Goal: Task Accomplishment & Management: Manage account settings

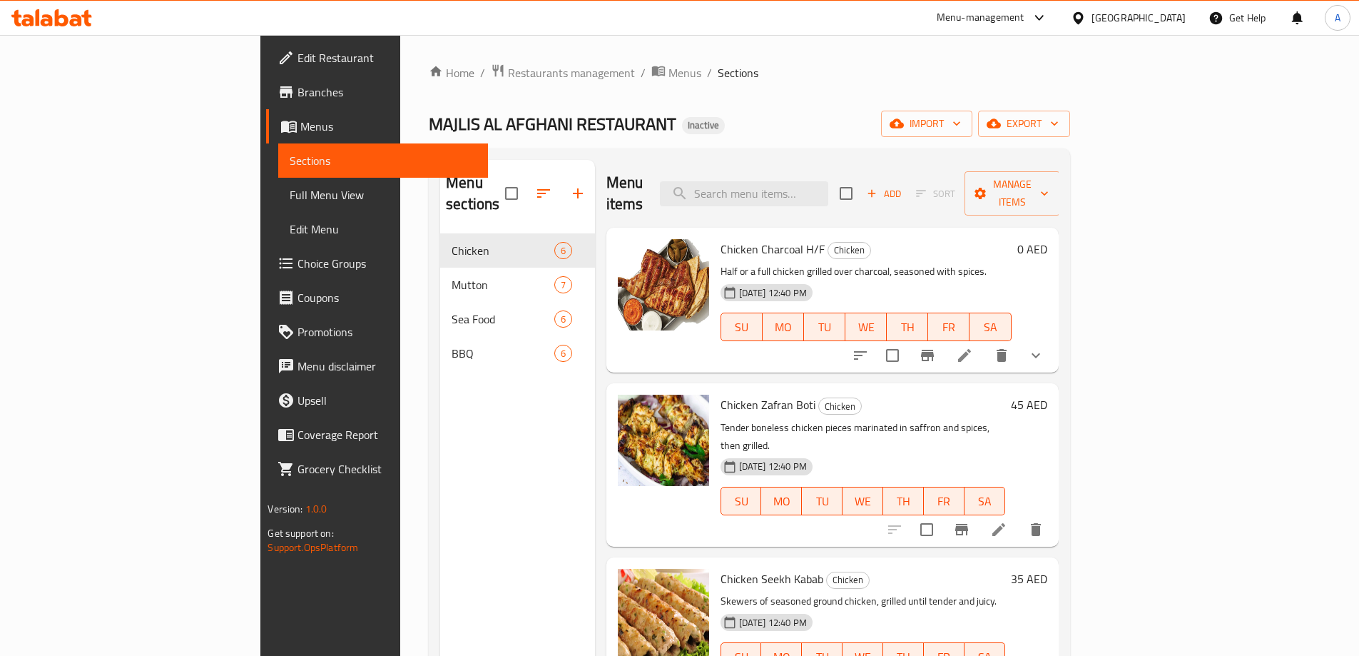
click at [290, 193] on span "Full Menu View" at bounding box center [383, 194] width 186 height 17
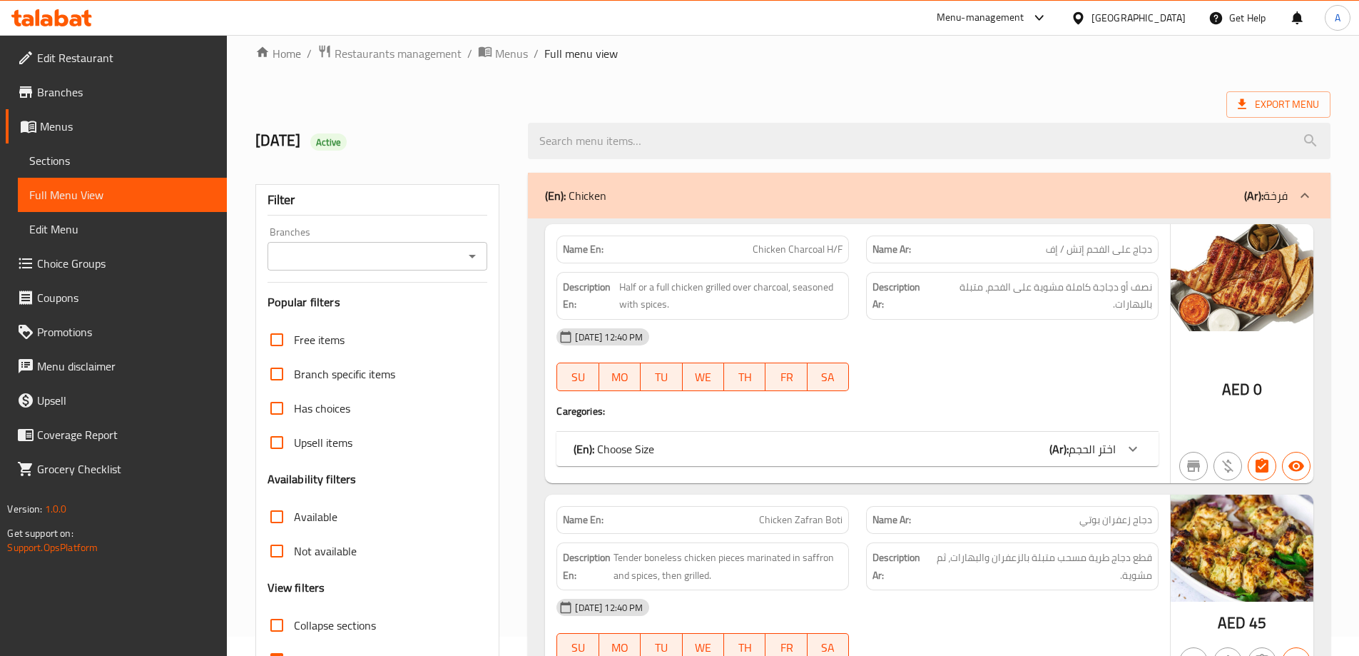
scroll to position [214, 0]
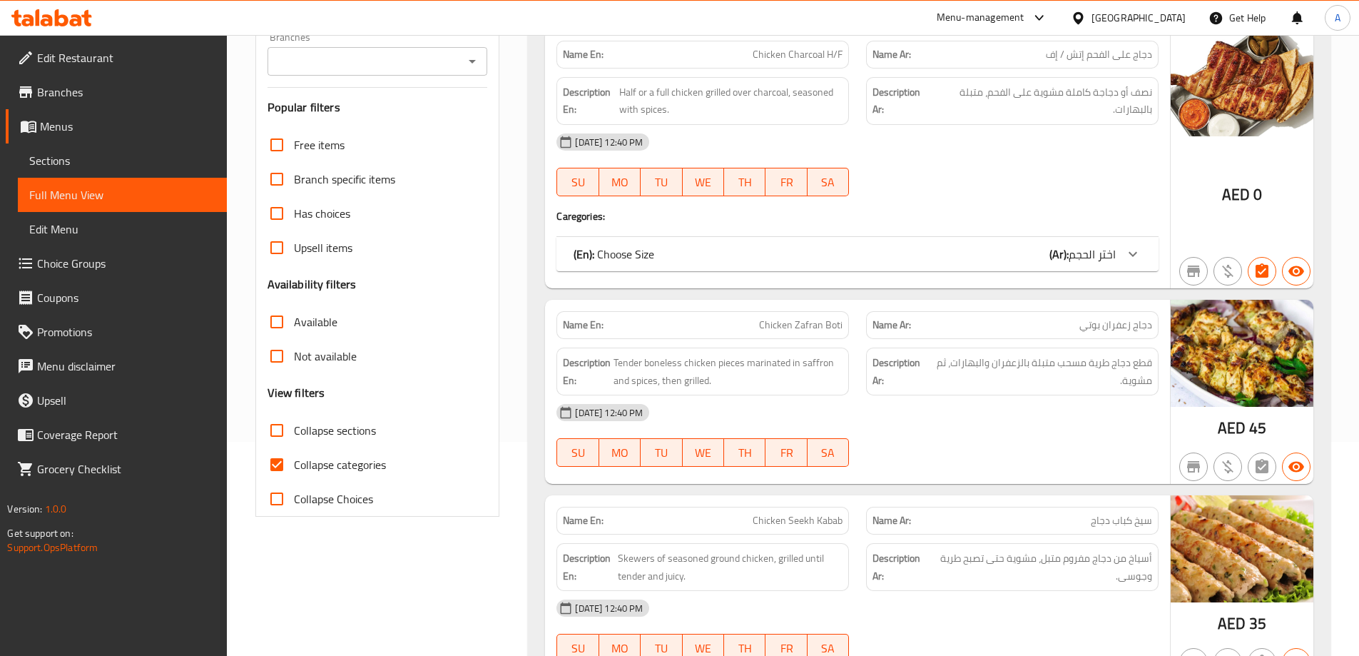
click at [308, 466] on span "Collapse categories" at bounding box center [340, 464] width 92 height 17
click at [294, 466] on input "Collapse categories" at bounding box center [277, 464] width 34 height 34
checkbox input "false"
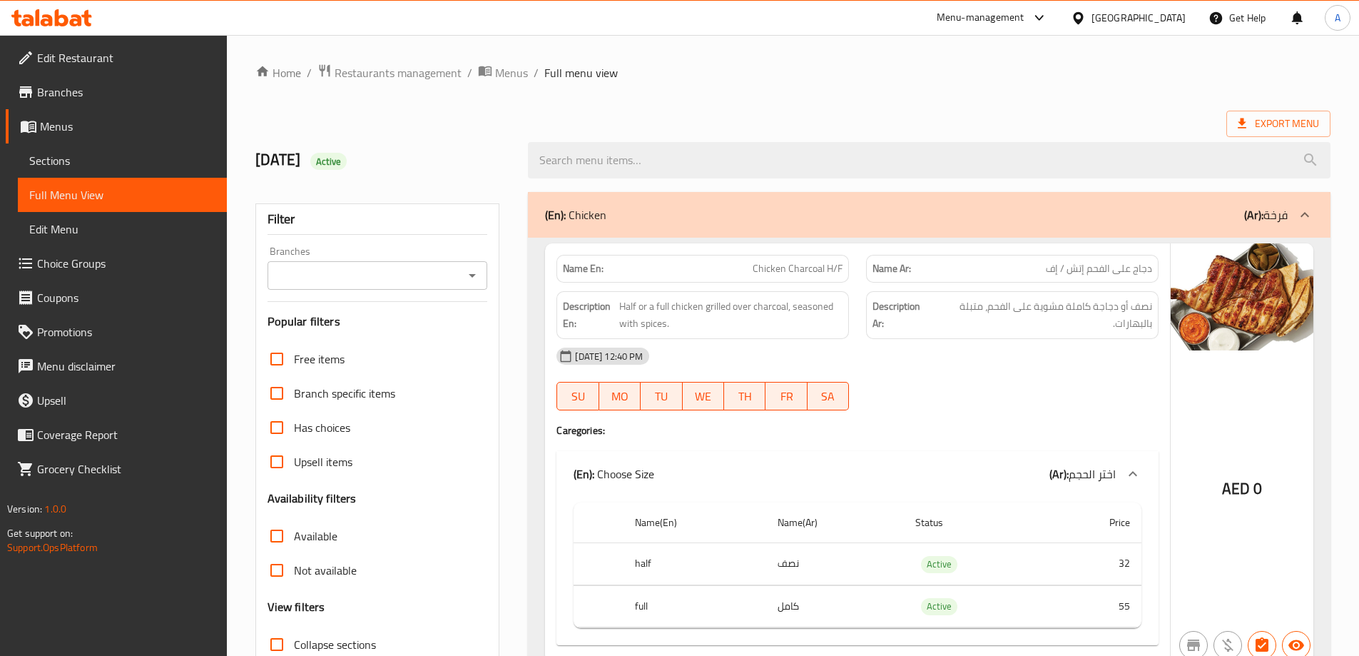
scroll to position [428, 0]
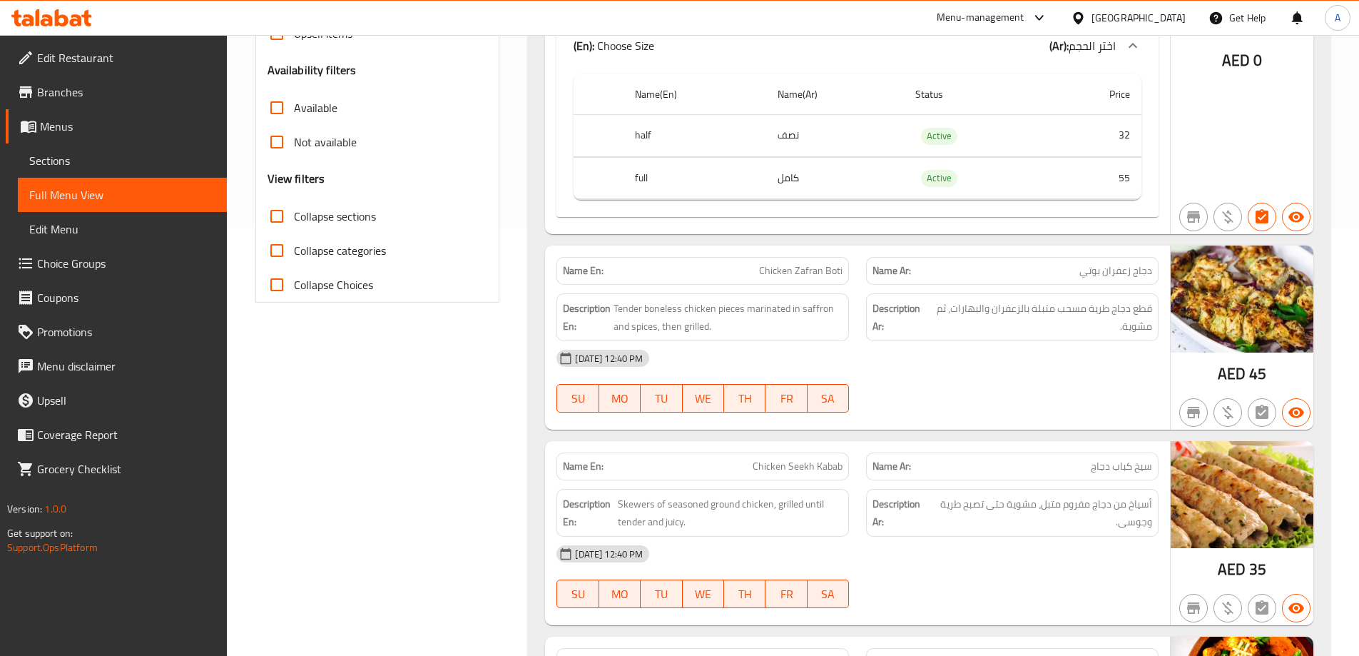
click at [48, 159] on span "Sections" at bounding box center [122, 160] width 186 height 17
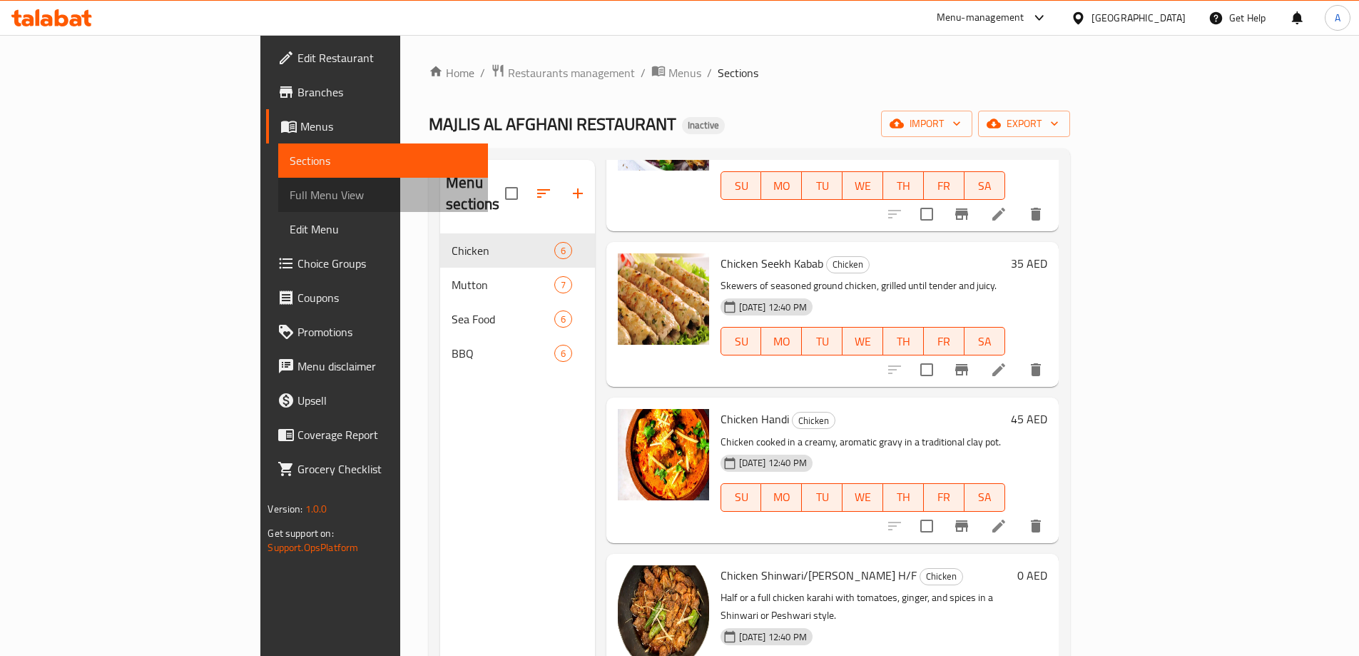
click at [290, 196] on span "Full Menu View" at bounding box center [383, 194] width 186 height 17
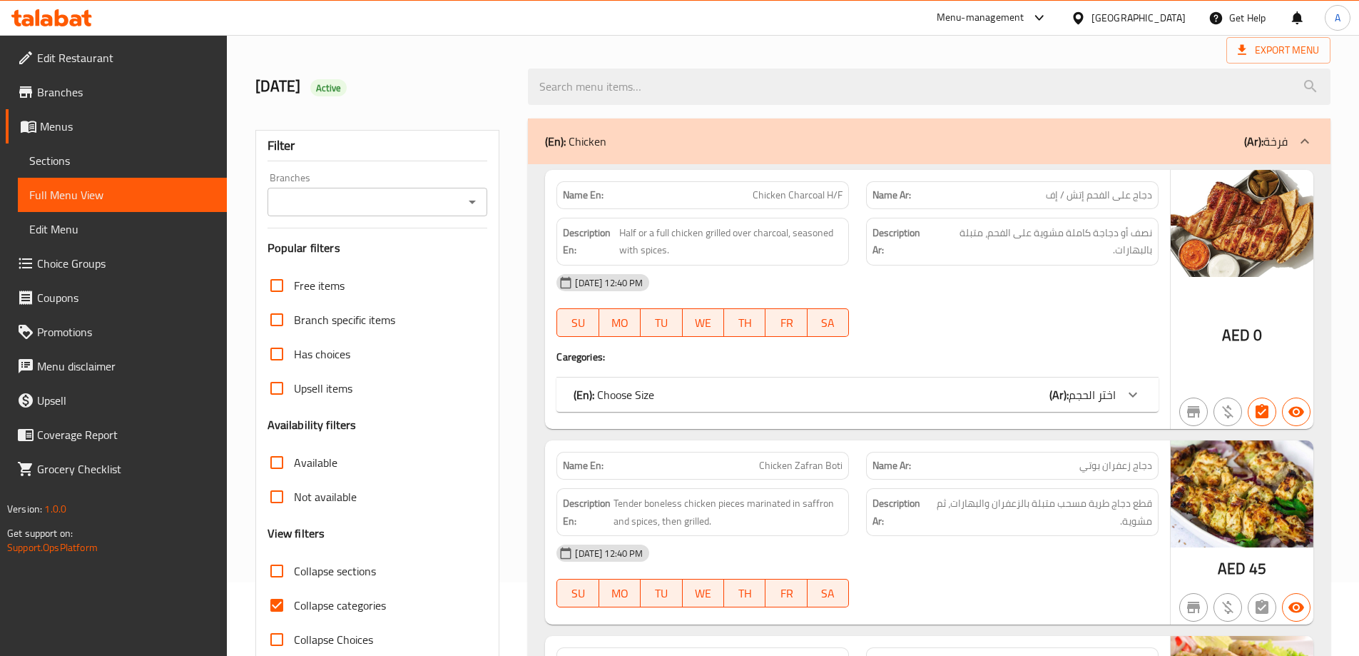
scroll to position [143, 0]
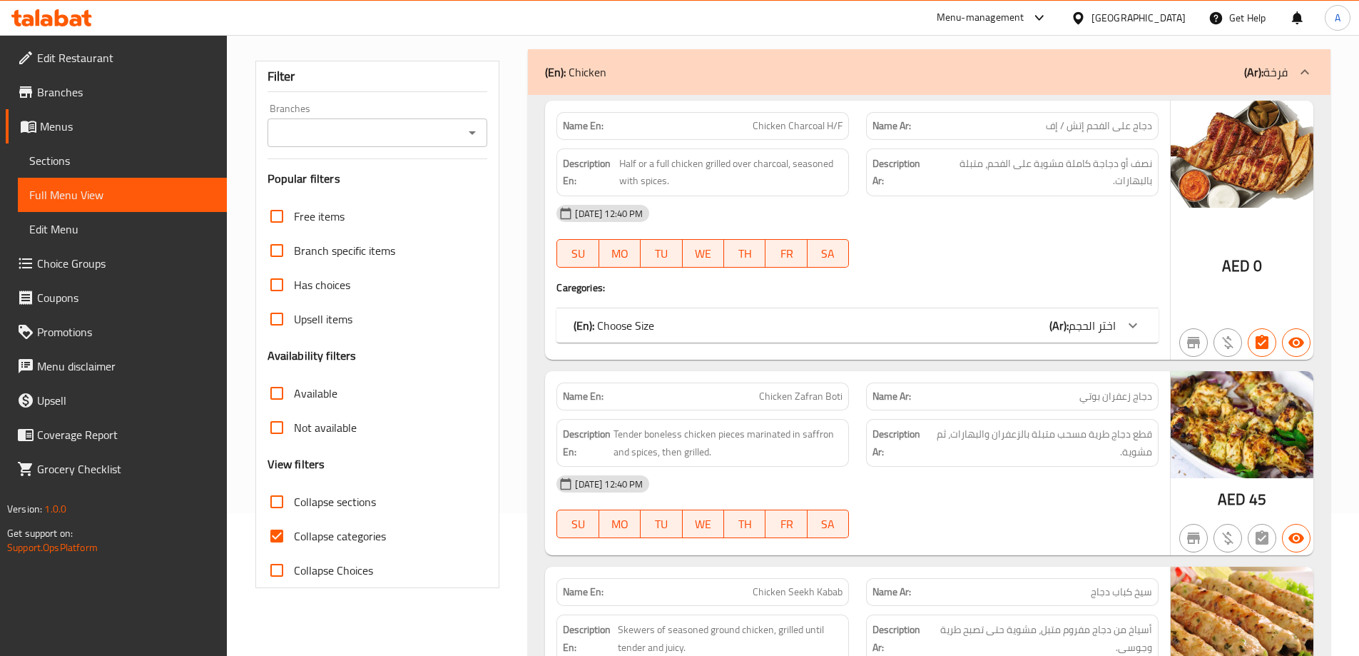
click at [296, 531] on span "Collapse categories" at bounding box center [340, 535] width 92 height 17
click at [294, 531] on input "Collapse categories" at bounding box center [277, 536] width 34 height 34
checkbox input "false"
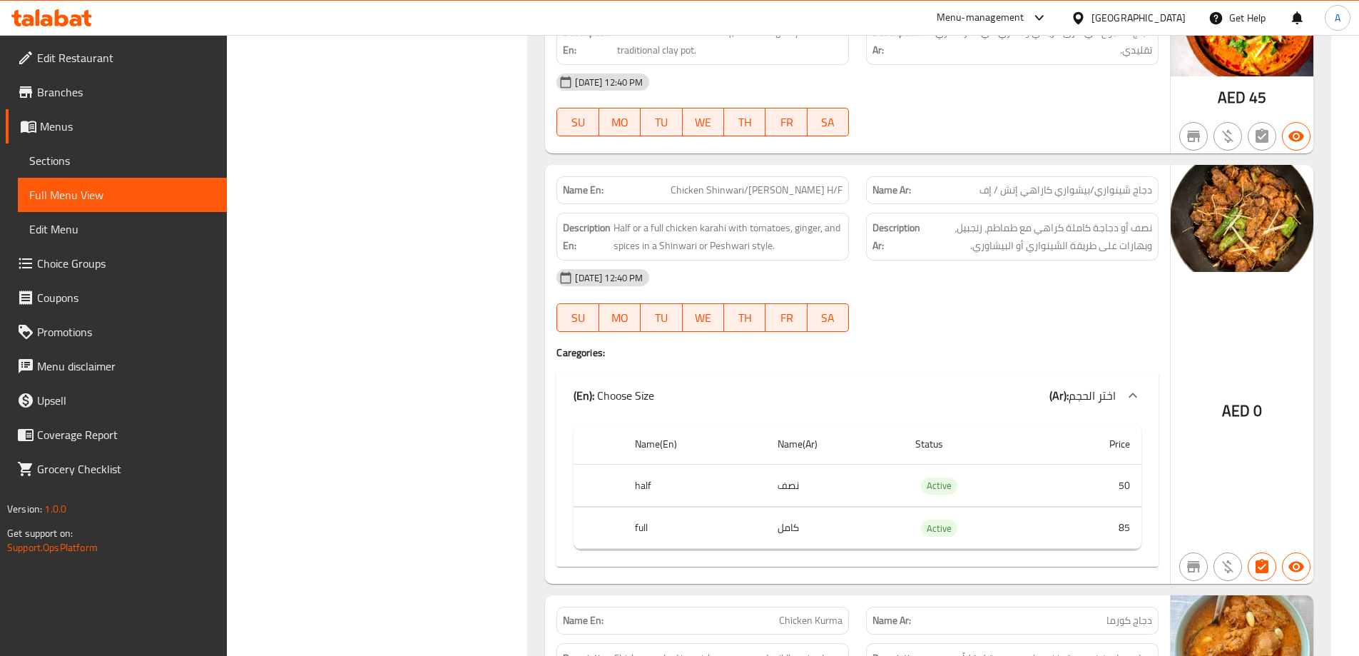
scroll to position [1070, 0]
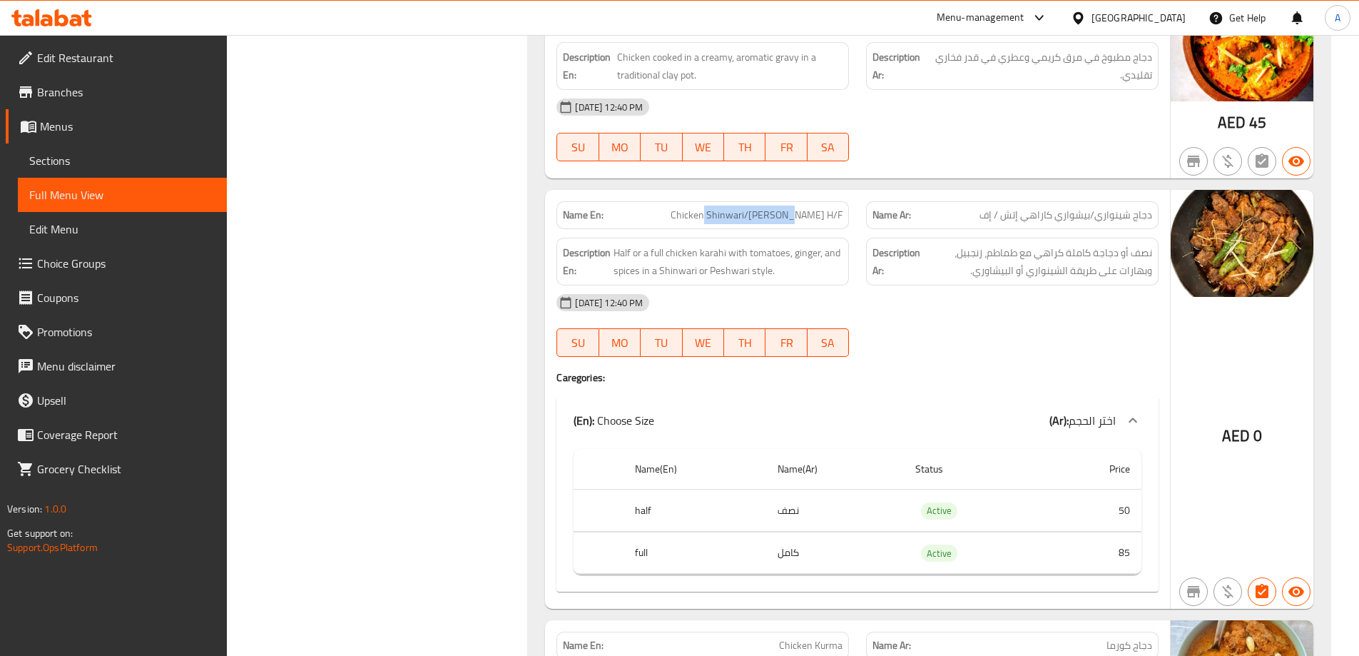
drag, startPoint x: 714, startPoint y: 214, endPoint x: 796, endPoint y: 216, distance: 81.4
click at [796, 216] on span "Chicken Shinwari/[PERSON_NAME] H/F" at bounding box center [757, 215] width 172 height 15
copy span "Shinwari/[PERSON_NAME]"
click at [804, 203] on div "Name En: Chicken Shinwari/[PERSON_NAME] H/F" at bounding box center [703, 215] width 293 height 28
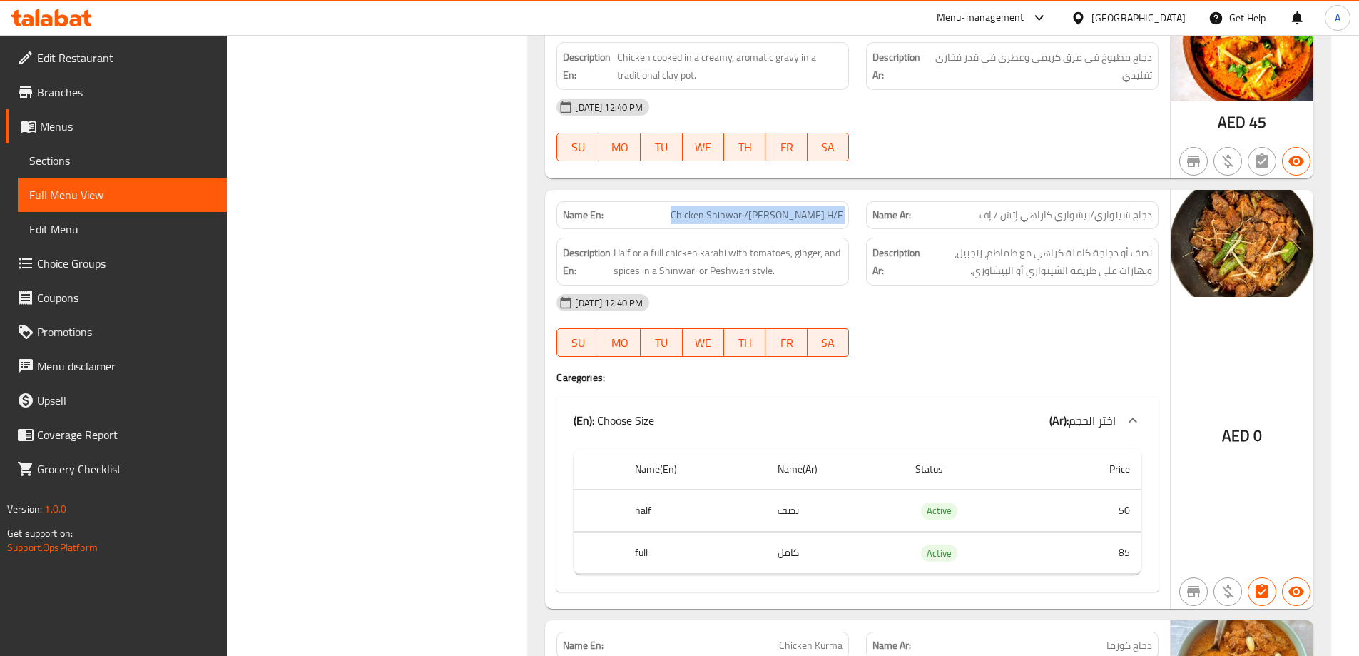
click at [804, 203] on div "Name En: Chicken Shinwari/[PERSON_NAME] H/F" at bounding box center [703, 215] width 293 height 28
copy span "Chicken Shinwari/[PERSON_NAME] H/F"
click at [1104, 252] on span "نصف أو دجاجة كاملة كراهي مع طماطم، زنجبيل، وبهارات على طريقة الشينواري أو البيش…" at bounding box center [1037, 261] width 229 height 35
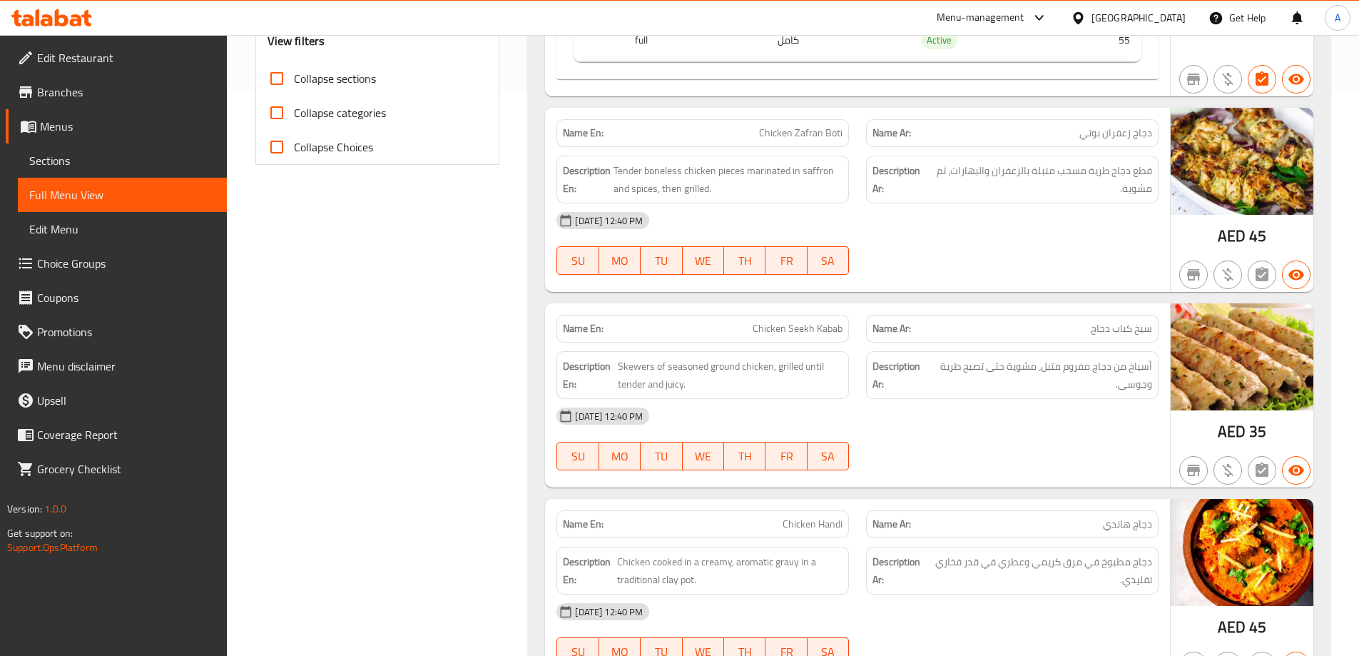
scroll to position [714, 0]
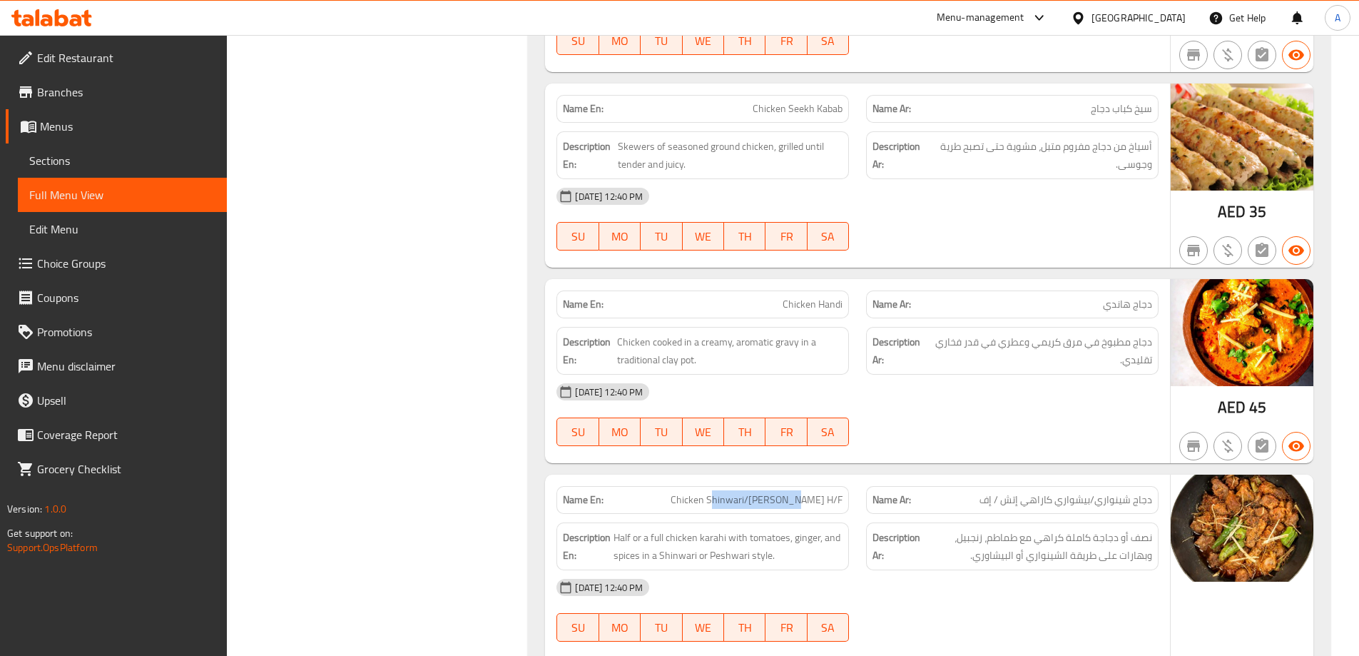
scroll to position [928, 0]
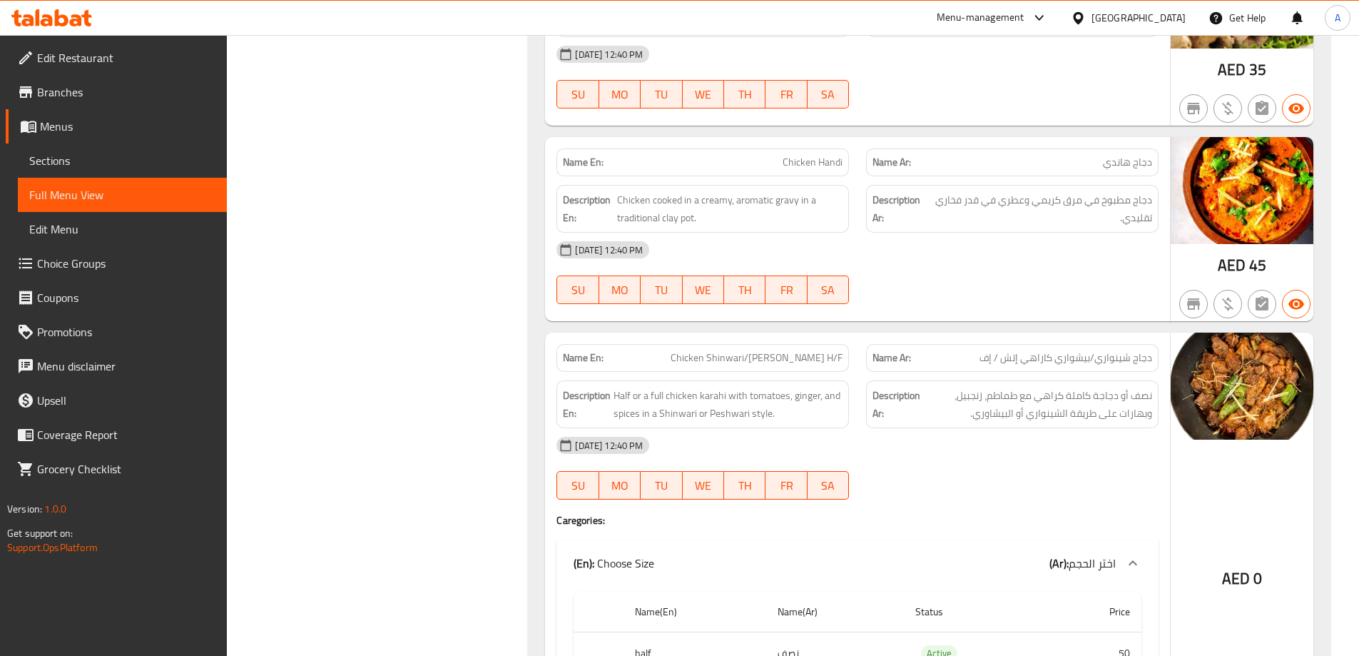
click at [676, 418] on span "Half or a full chicken karahi with tomatoes, ginger, and spices in a Shinwari o…" at bounding box center [728, 404] width 229 height 35
click at [714, 355] on span "Chicken Shinwari/[PERSON_NAME] H/F" at bounding box center [757, 357] width 172 height 15
copy span "Chicken Shinwari/[PERSON_NAME] H/F"
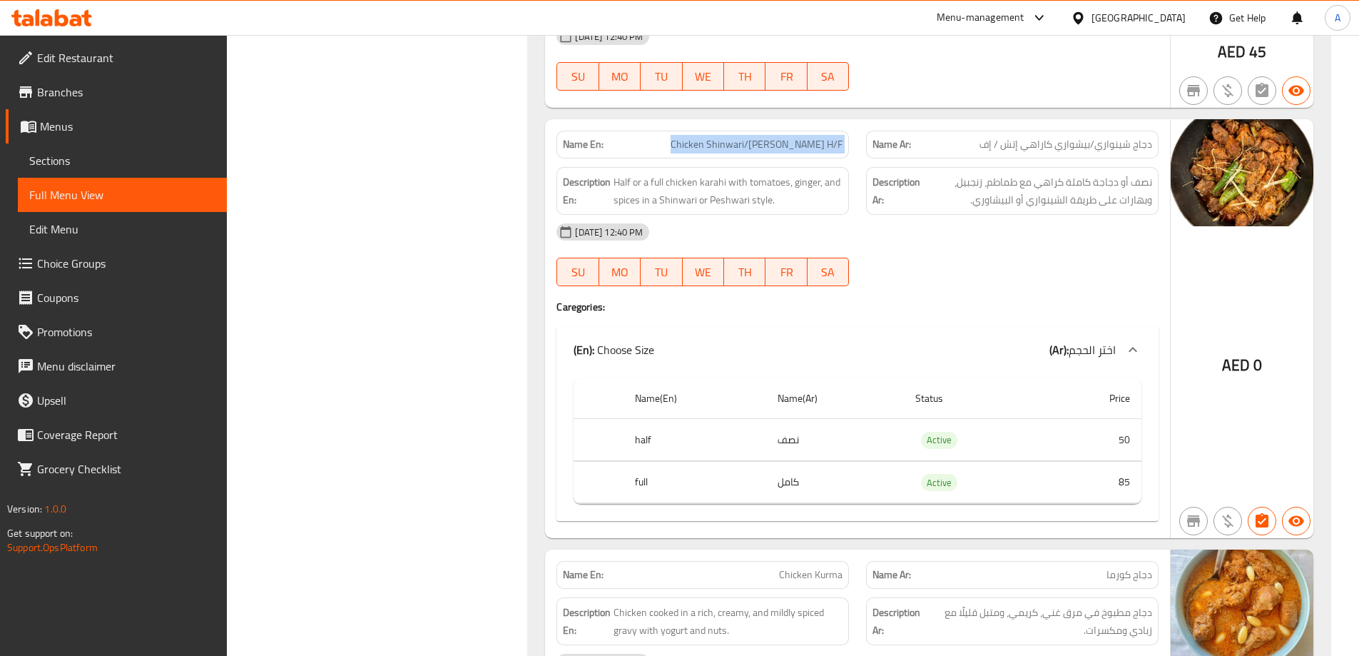
scroll to position [1142, 0]
click at [164, 166] on span "Sections" at bounding box center [122, 160] width 186 height 17
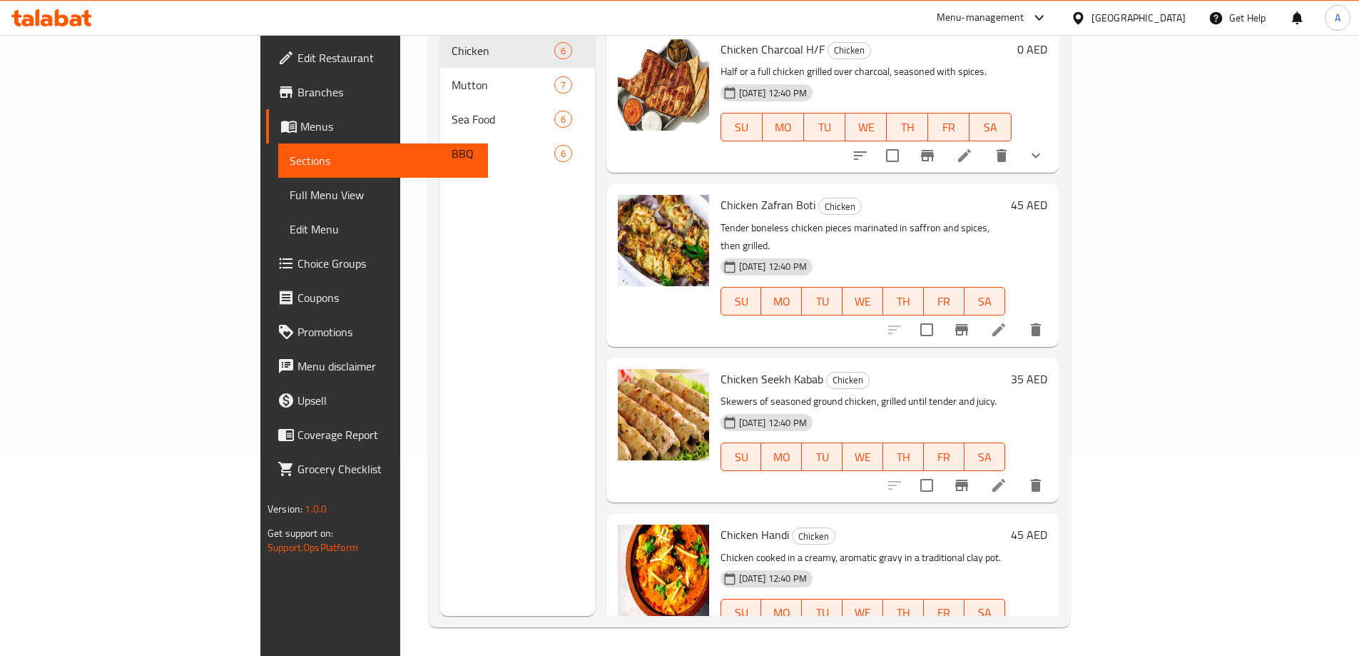
scroll to position [200, 0]
click at [961, 369] on h6 "Chicken Seekh Kabab Chicken" at bounding box center [863, 379] width 285 height 20
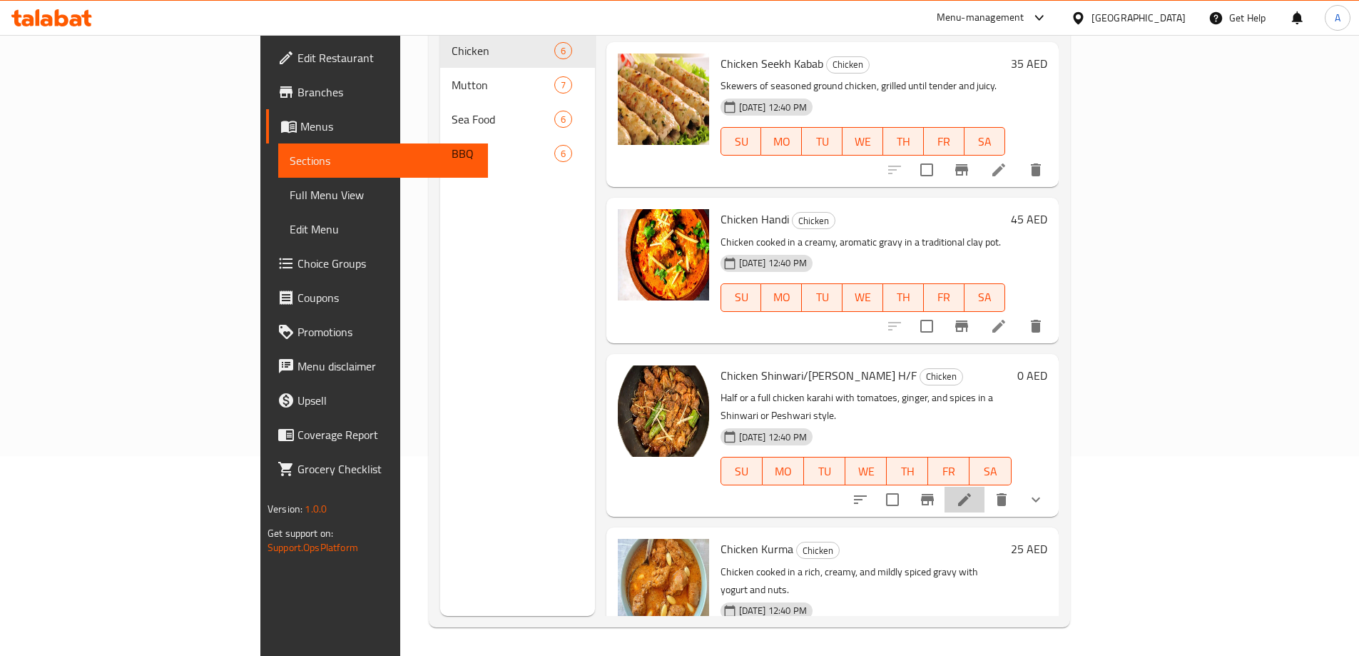
click at [971, 493] on icon at bounding box center [964, 499] width 13 height 13
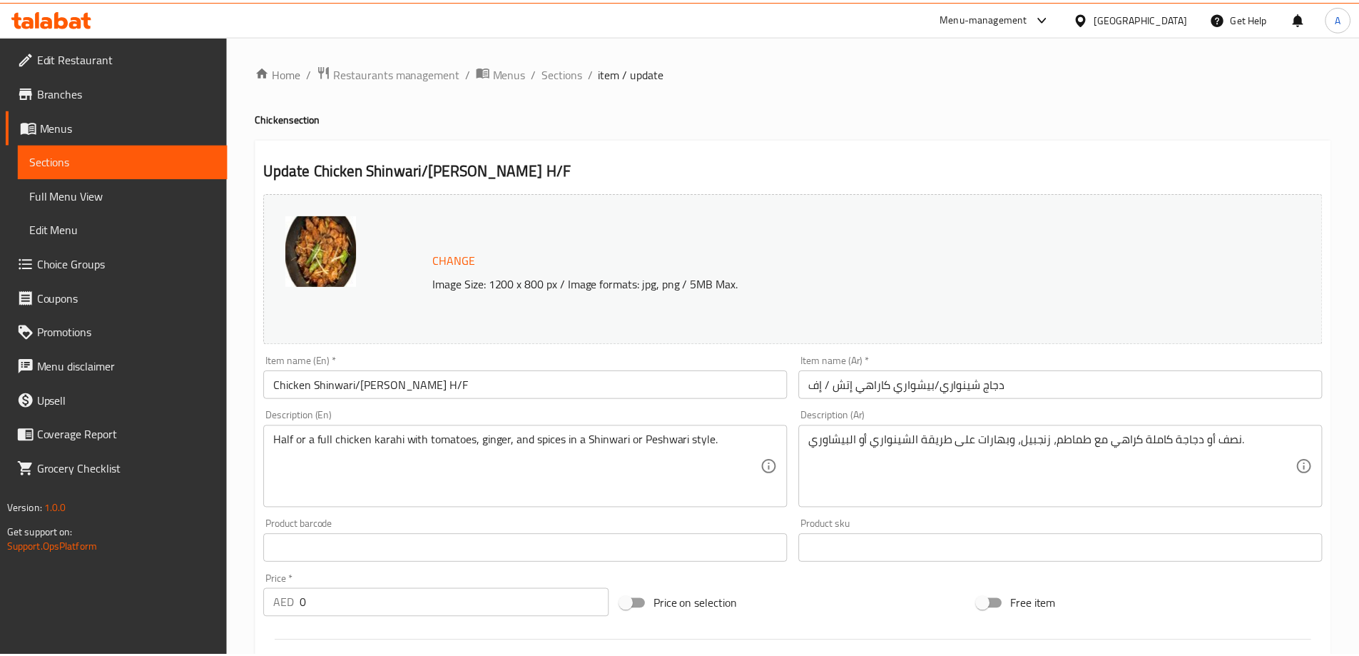
scroll to position [405, 0]
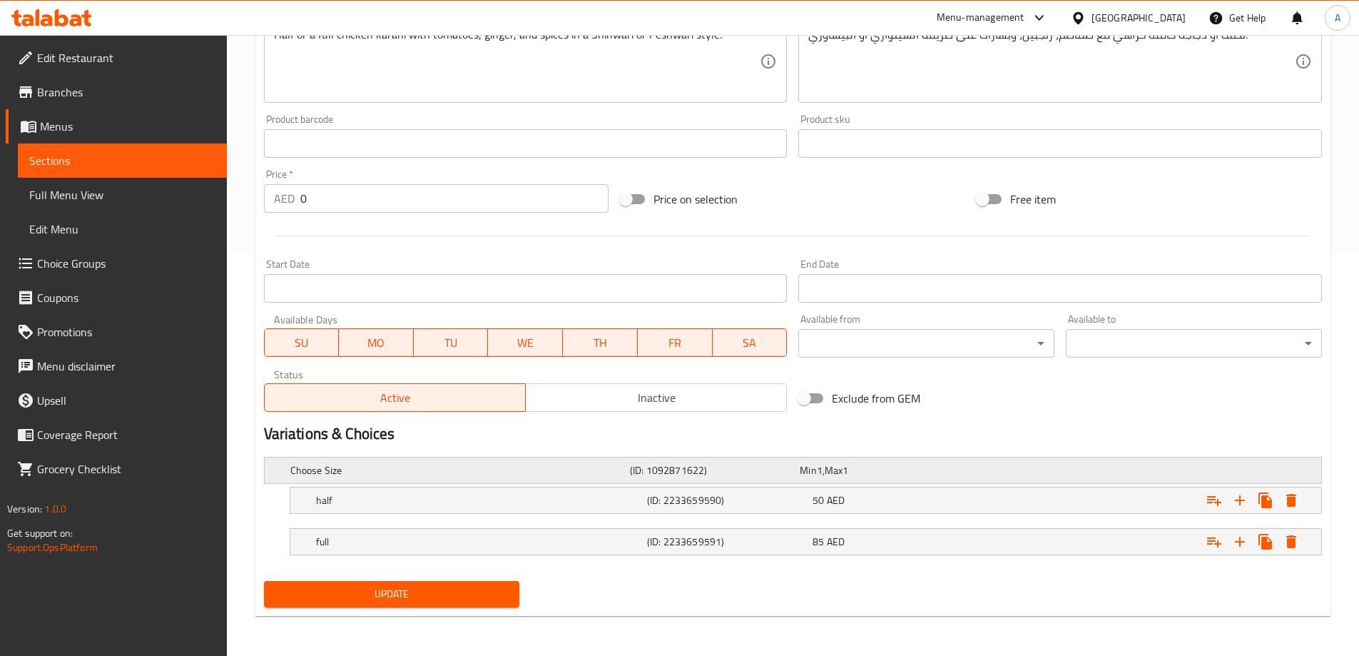
click at [723, 467] on h5 "(ID: 1092871622)" at bounding box center [712, 470] width 164 height 14
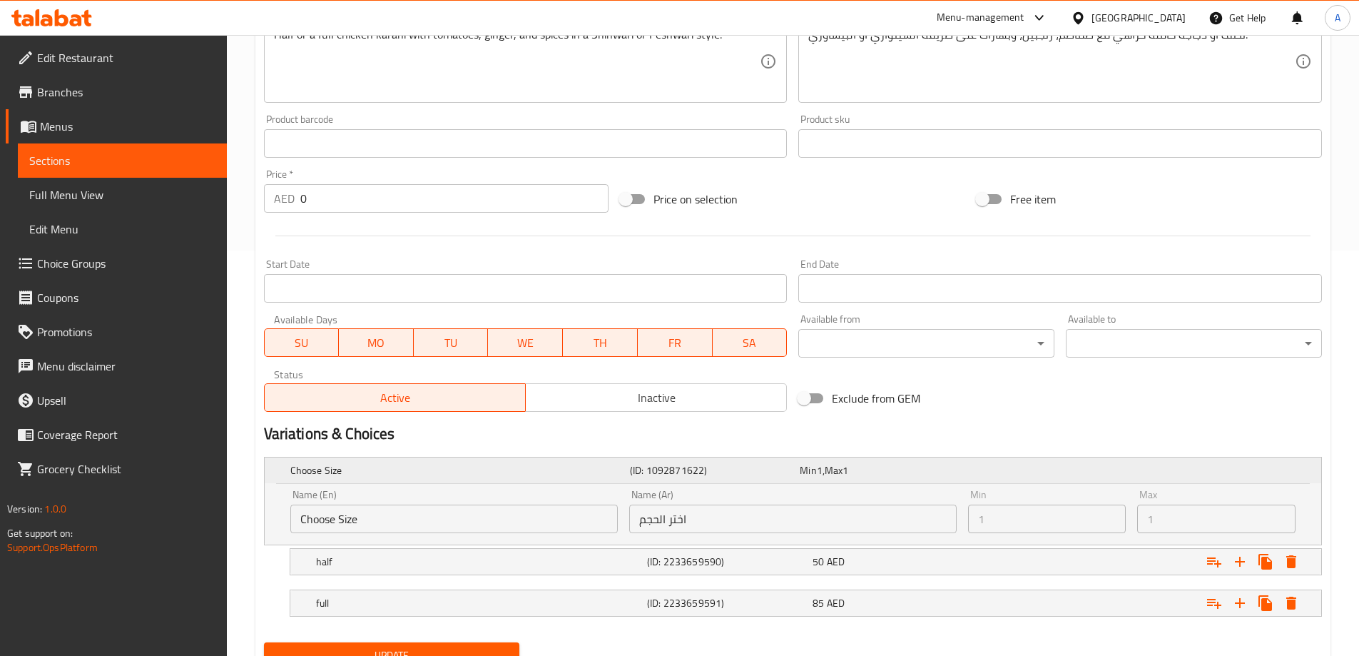
click at [723, 467] on h5 "(ID: 1092871622)" at bounding box center [712, 470] width 164 height 14
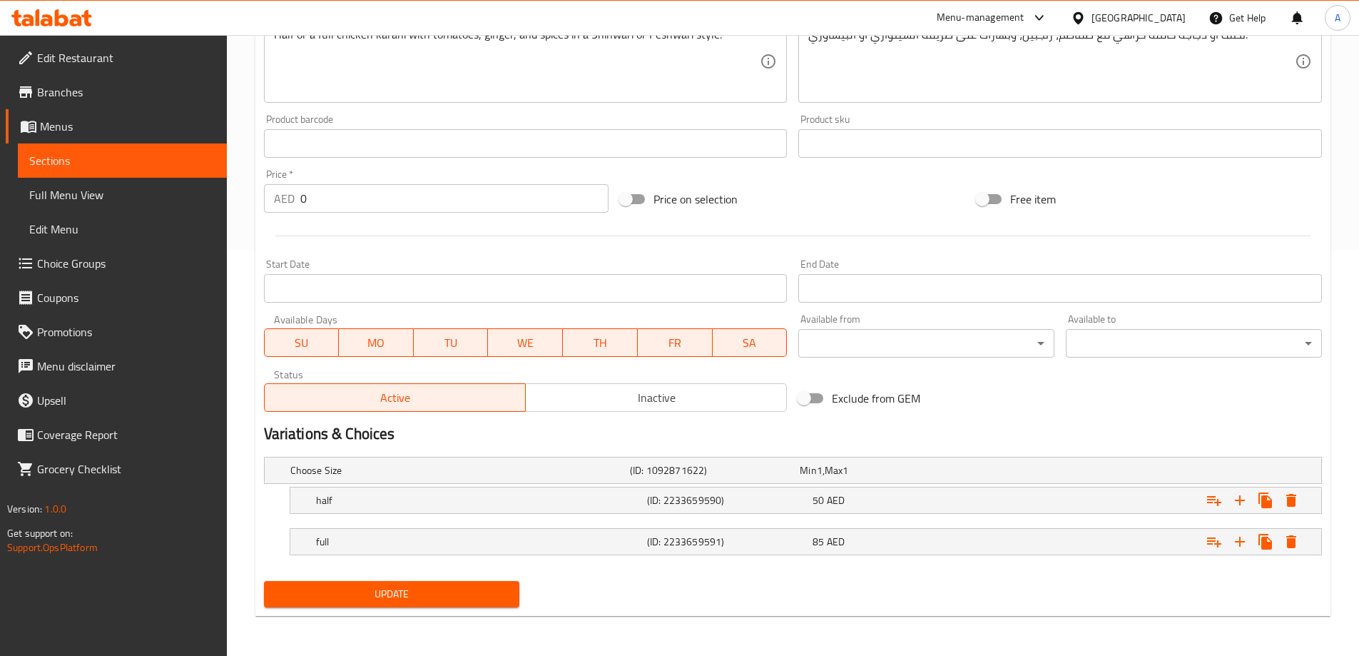
click at [60, 262] on span "Choice Groups" at bounding box center [126, 263] width 178 height 17
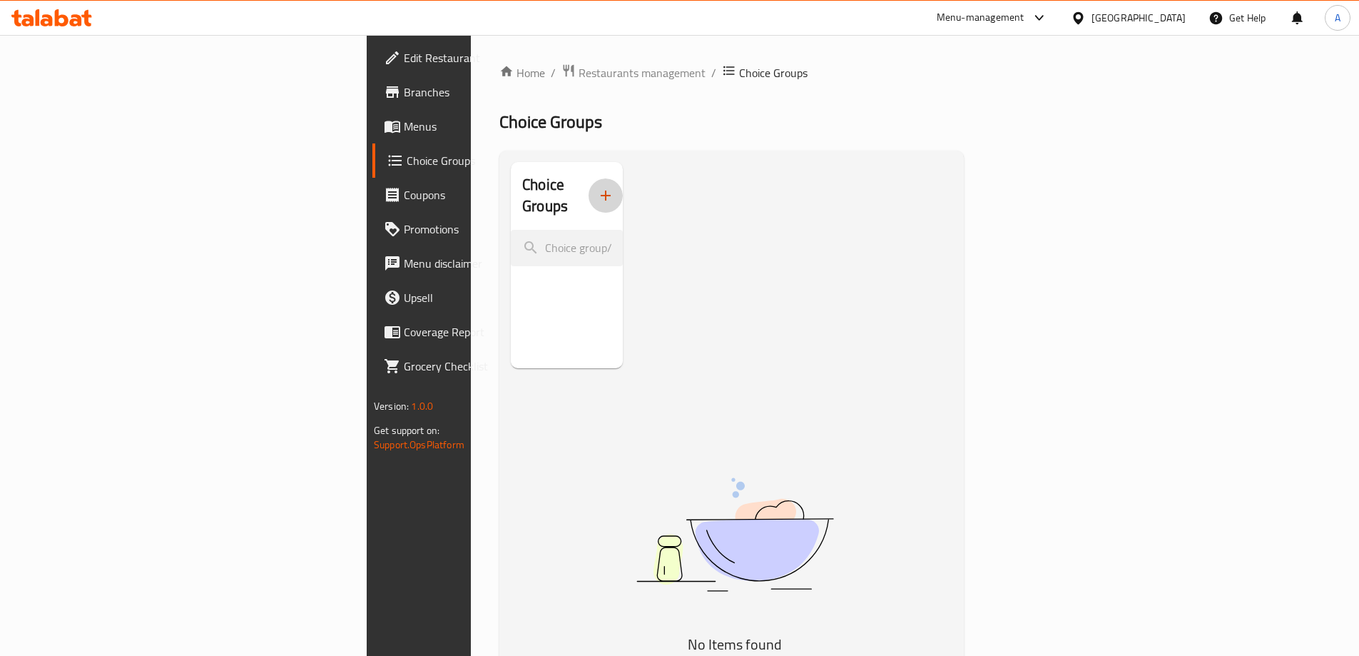
click at [589, 178] on button "button" at bounding box center [606, 195] width 34 height 34
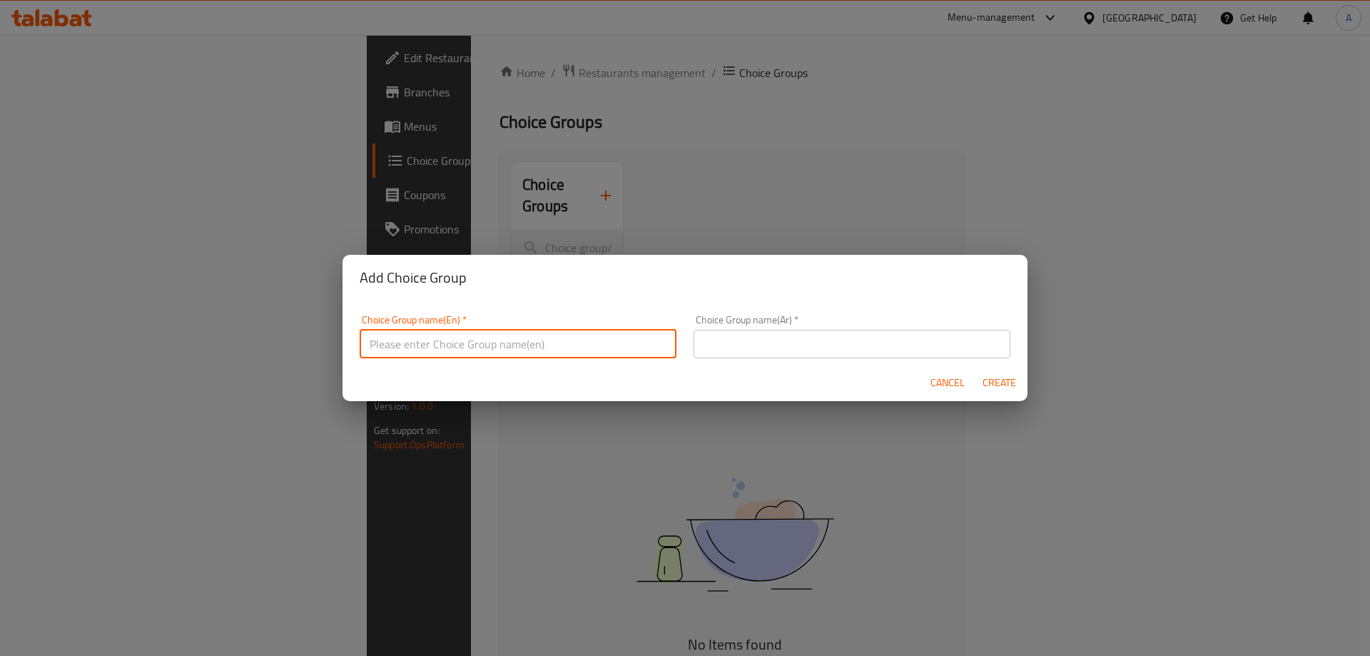
click at [472, 345] on input "text" at bounding box center [518, 344] width 317 height 29
type input "Your Choice Of :"
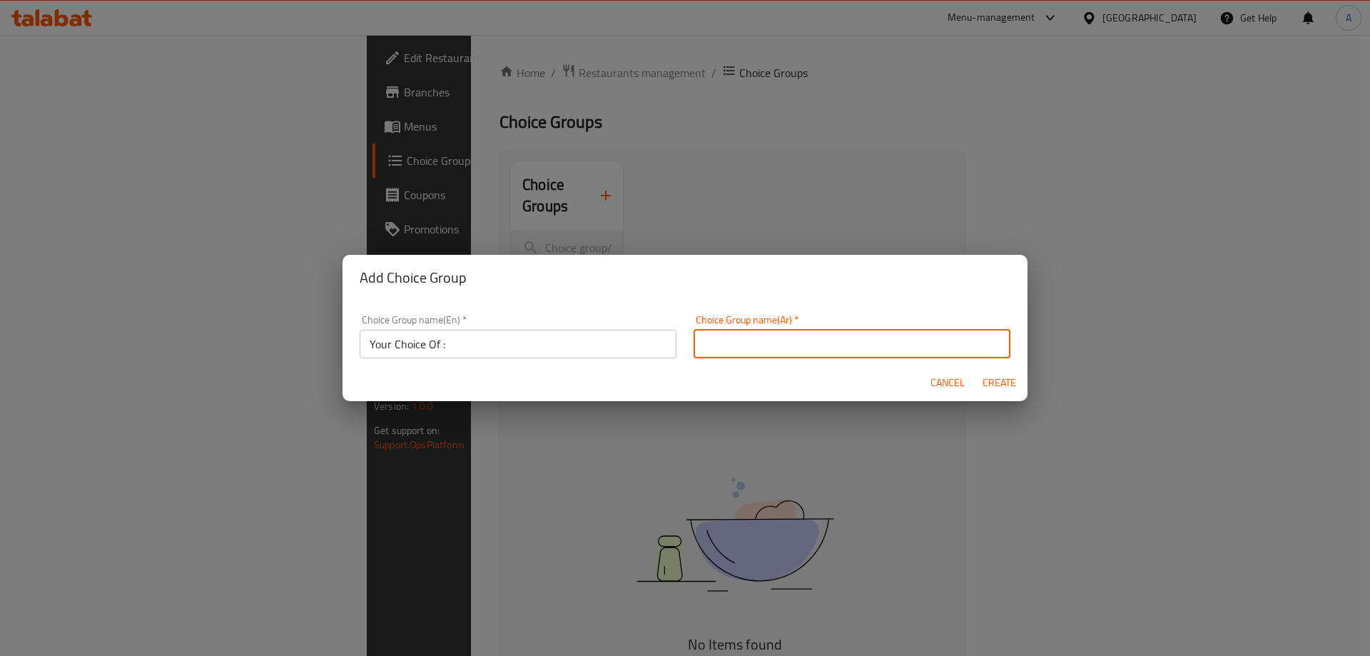
click at [709, 345] on input "text" at bounding box center [852, 344] width 317 height 29
type input "إختياراتك من:"
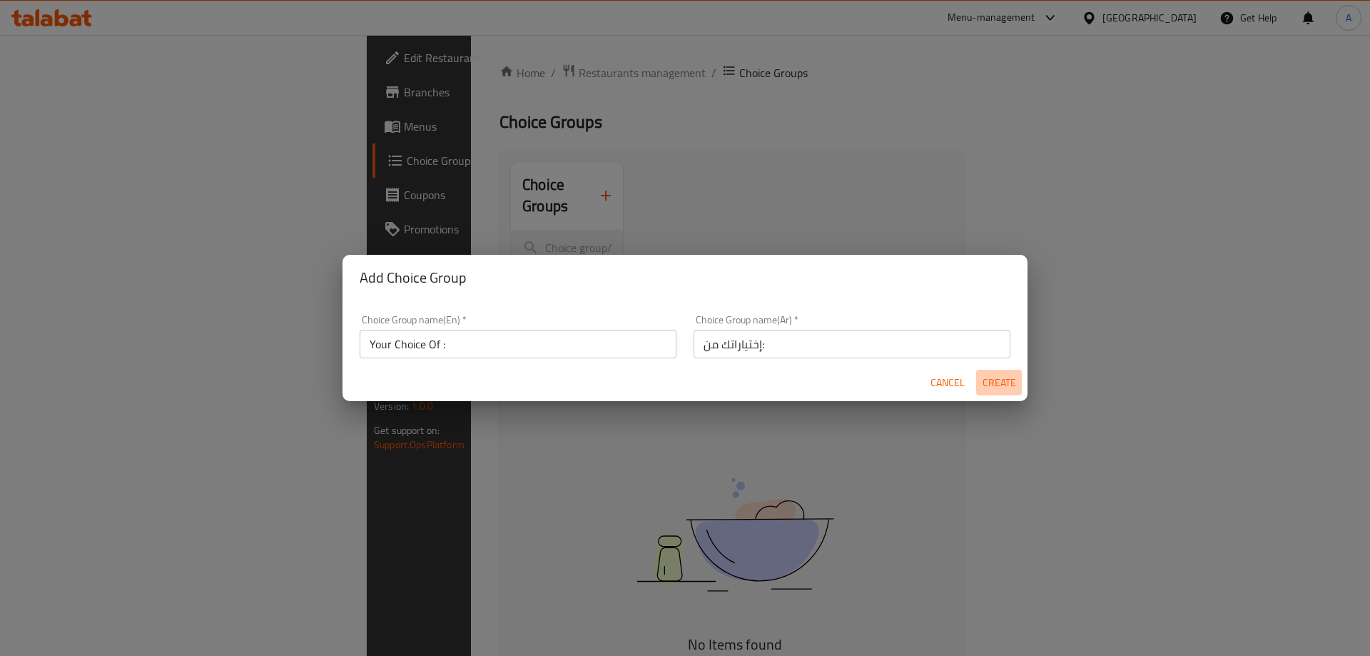
click at [1014, 387] on span "Create" at bounding box center [999, 383] width 34 height 18
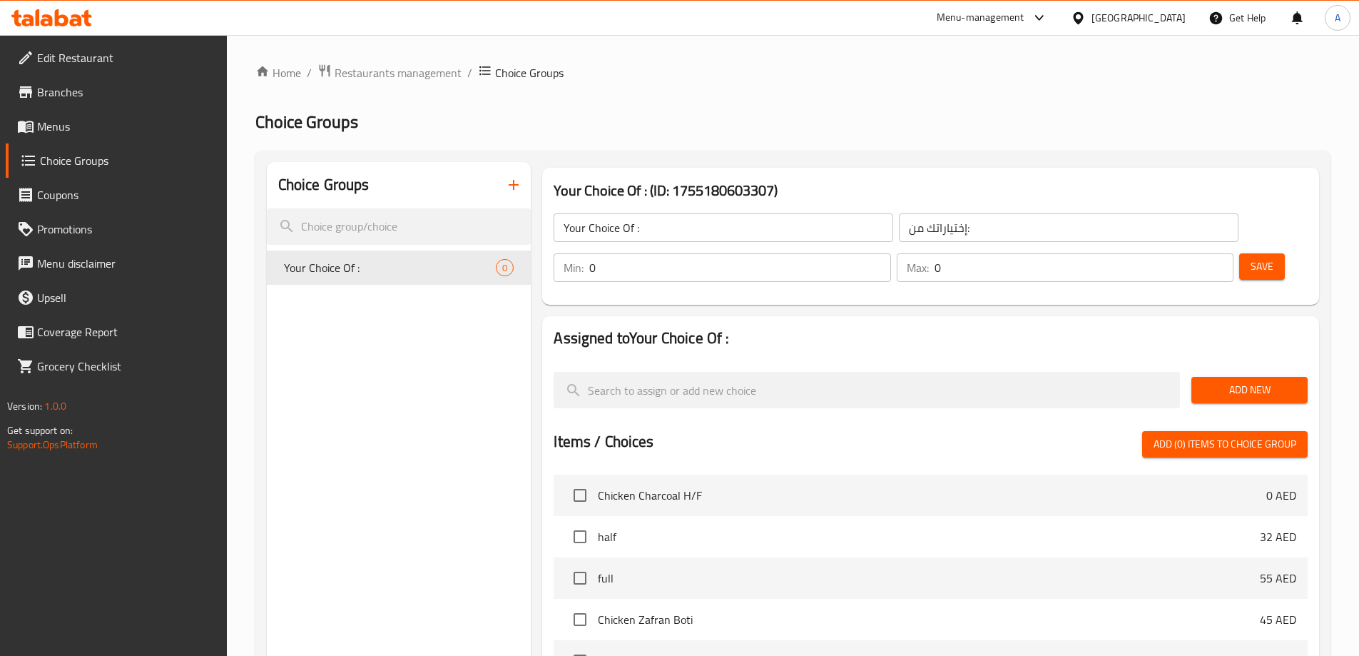
click at [1242, 381] on span "Add New" at bounding box center [1249, 390] width 93 height 18
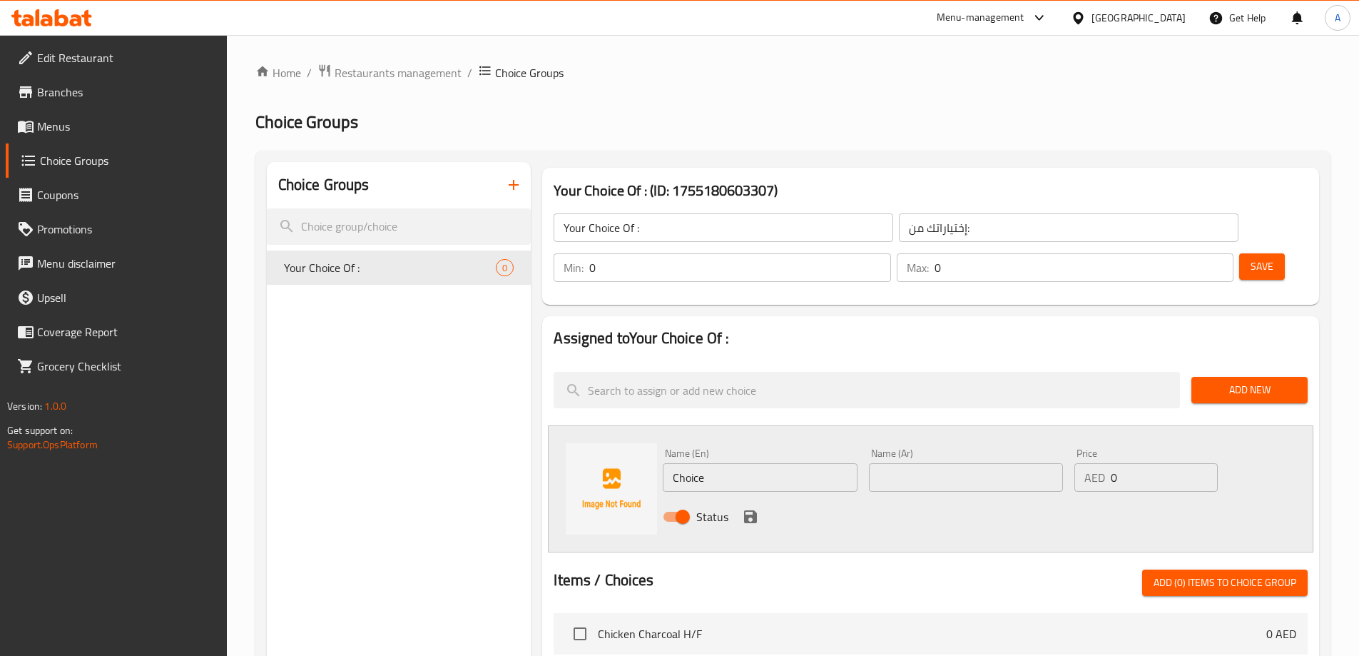
click at [734, 463] on input "Choice" at bounding box center [760, 477] width 194 height 29
paste input "Shinwari"
type input "Shinwari"
click at [910, 463] on input "text" at bounding box center [966, 477] width 194 height 29
paste input "الشينواري"
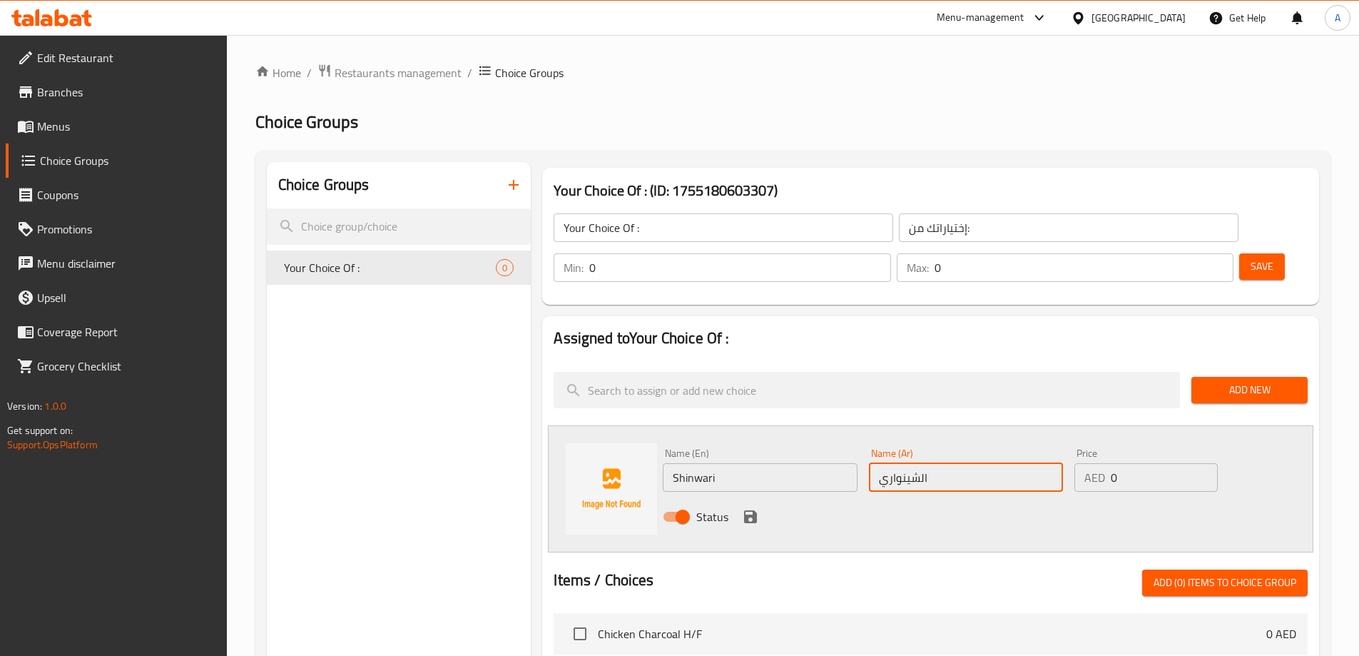
click at [918, 463] on input "الشينواري" at bounding box center [966, 477] width 194 height 29
type input "[PERSON_NAME]"
click at [757, 508] on icon "save" at bounding box center [750, 516] width 17 height 17
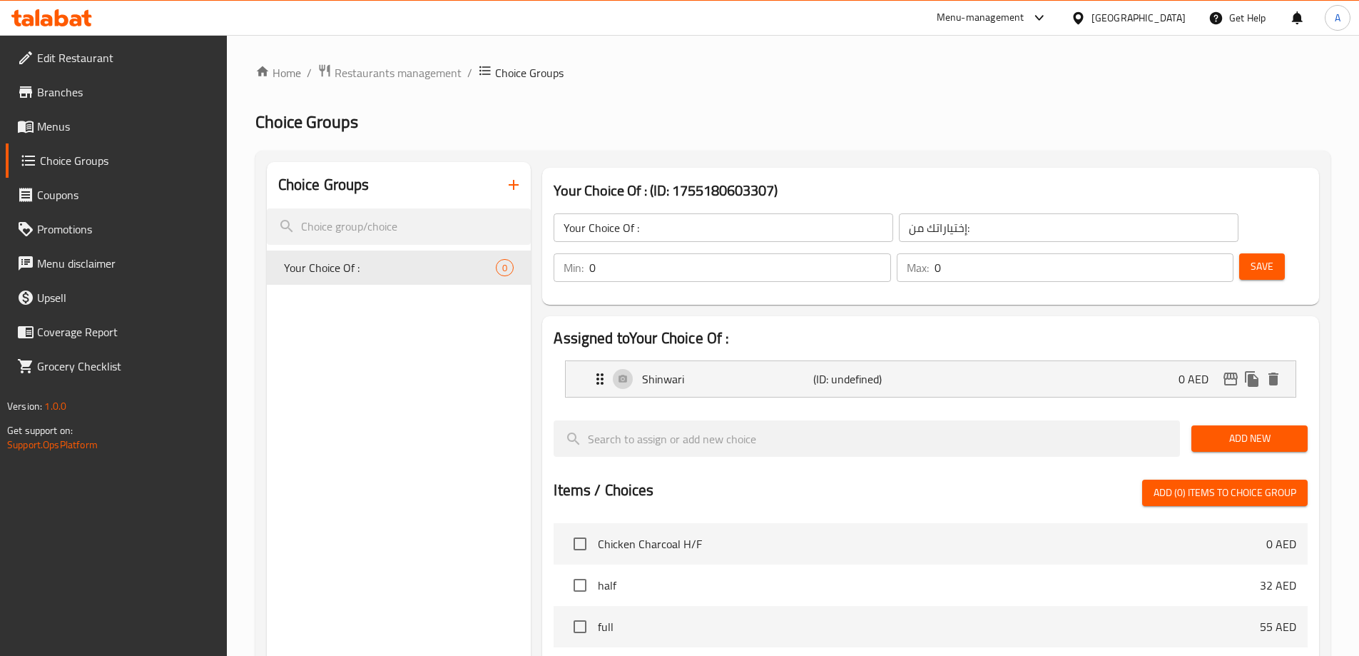
click at [1255, 430] on span "Add New" at bounding box center [1249, 439] width 93 height 18
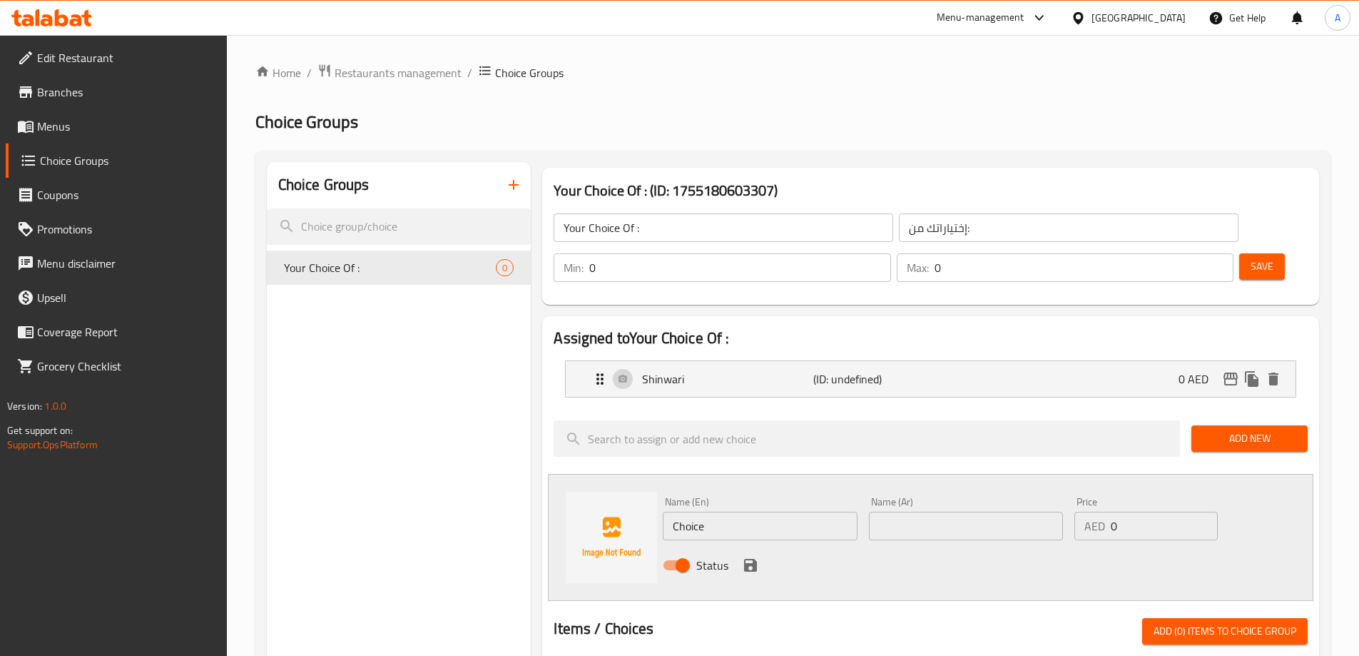
click at [923, 512] on input "text" at bounding box center [966, 526] width 194 height 29
paste input "البيشاوري"
click at [919, 512] on input "البيشاوري" at bounding box center [966, 526] width 194 height 29
type input "بيشاوري"
click at [761, 512] on input "Choice" at bounding box center [760, 526] width 194 height 29
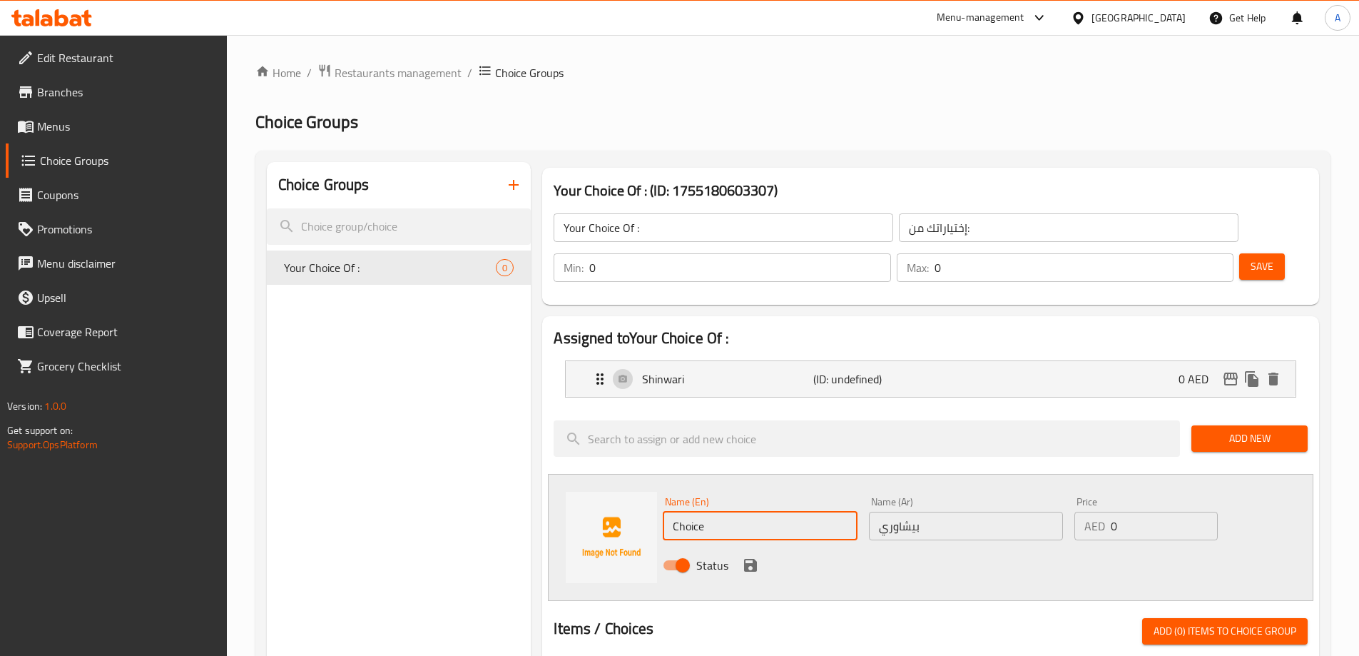
paste input "Peshwari"
type input "Peshwari"
click at [749, 557] on icon "save" at bounding box center [750, 565] width 17 height 17
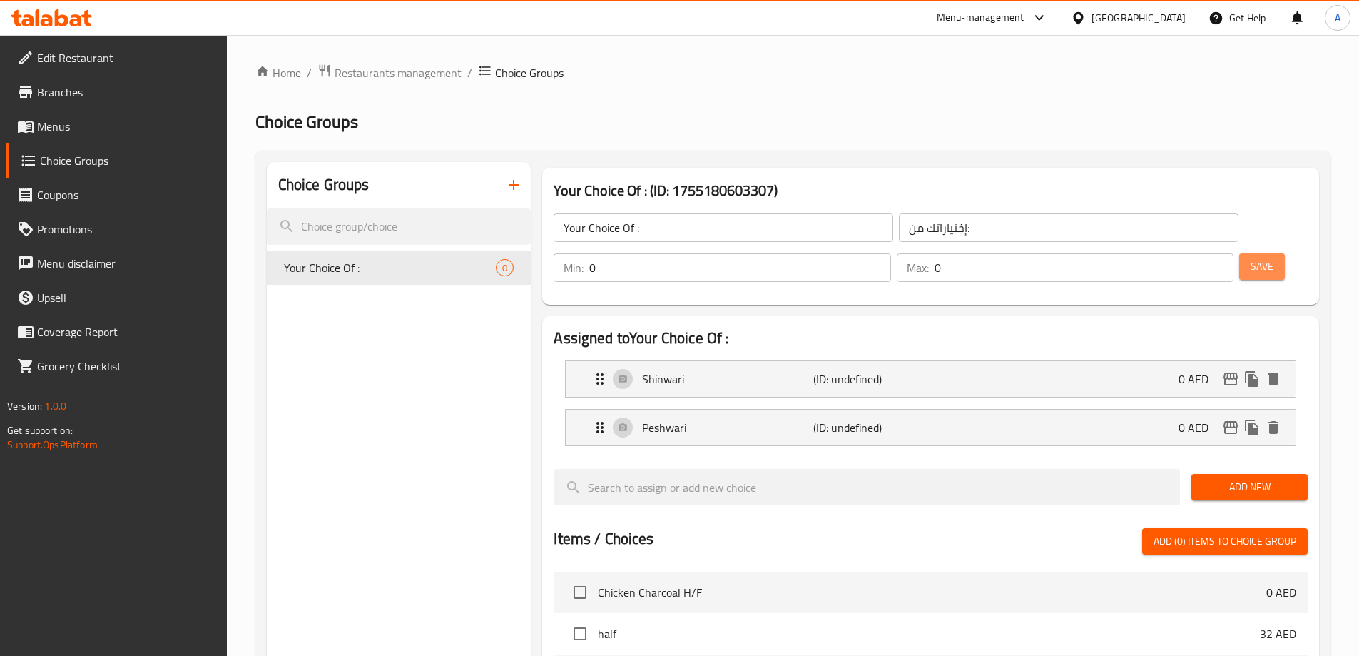
click at [1251, 258] on span "Save" at bounding box center [1262, 267] width 23 height 18
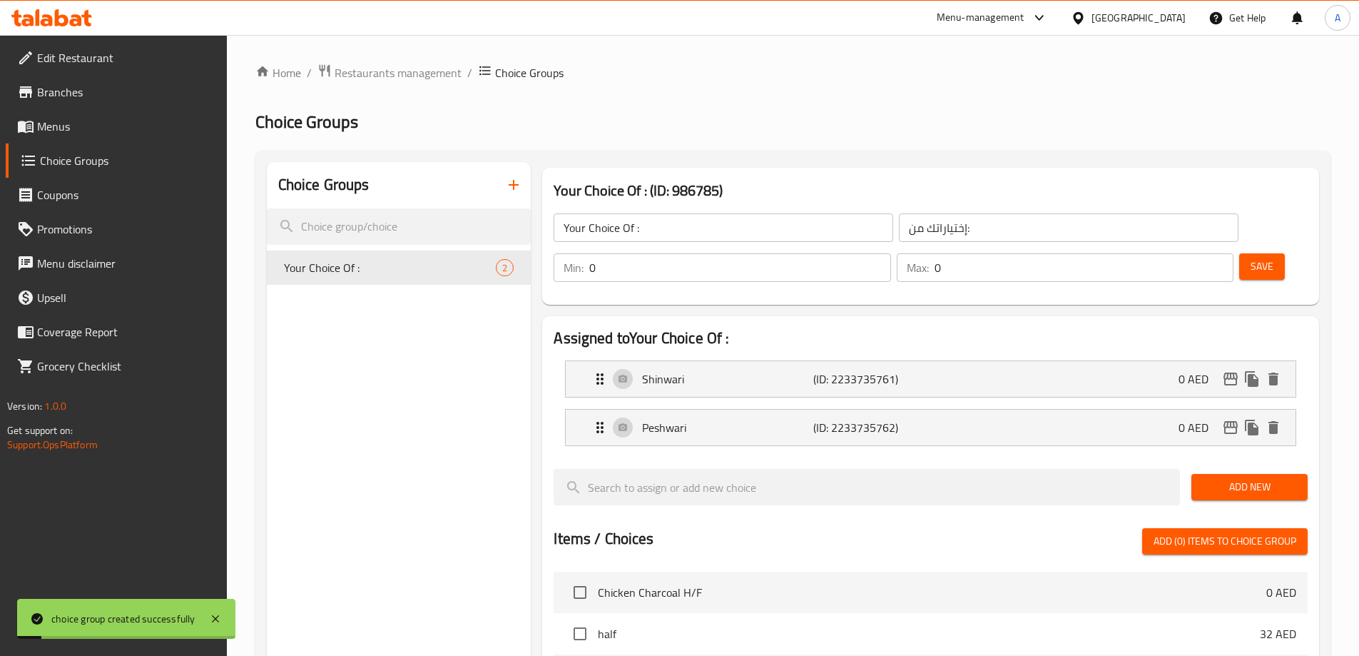
click at [1181, 253] on input "0" at bounding box center [1084, 267] width 299 height 29
click at [891, 253] on input "0" at bounding box center [739, 267] width 301 height 29
type input "1"
click at [891, 253] on input "1" at bounding box center [739, 267] width 301 height 29
type input "1"
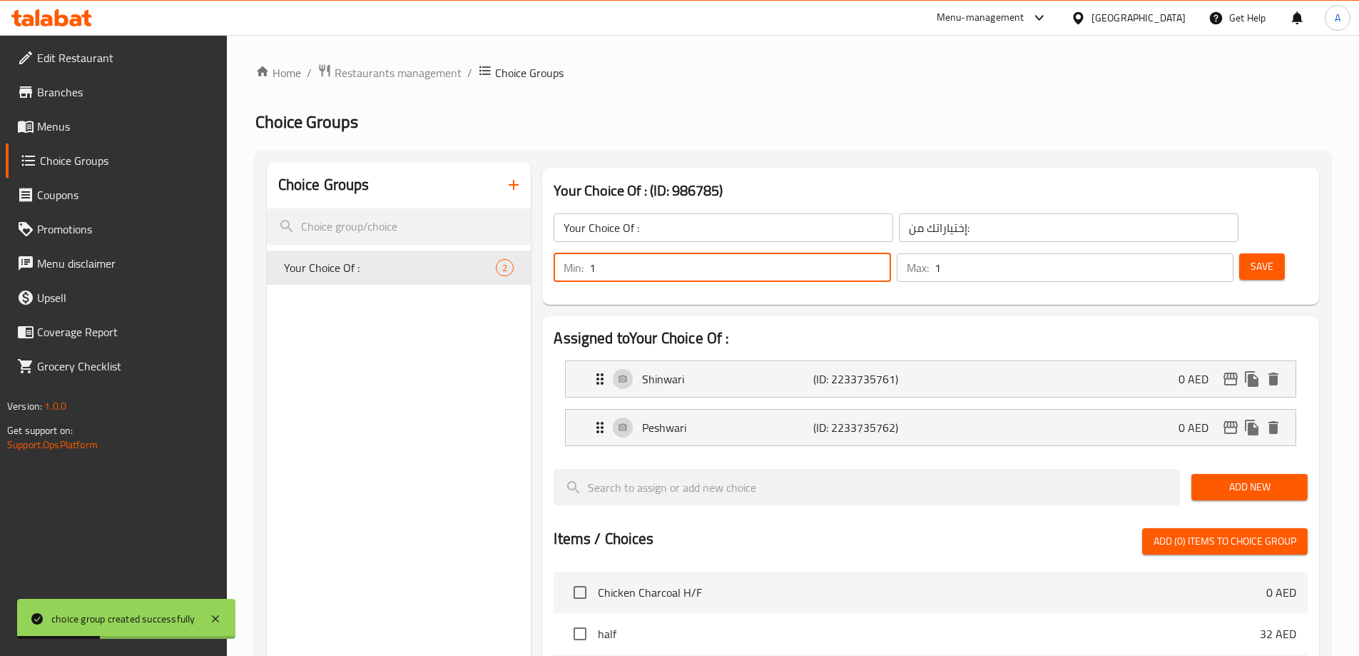
click at [1197, 253] on input "1" at bounding box center [1084, 267] width 299 height 29
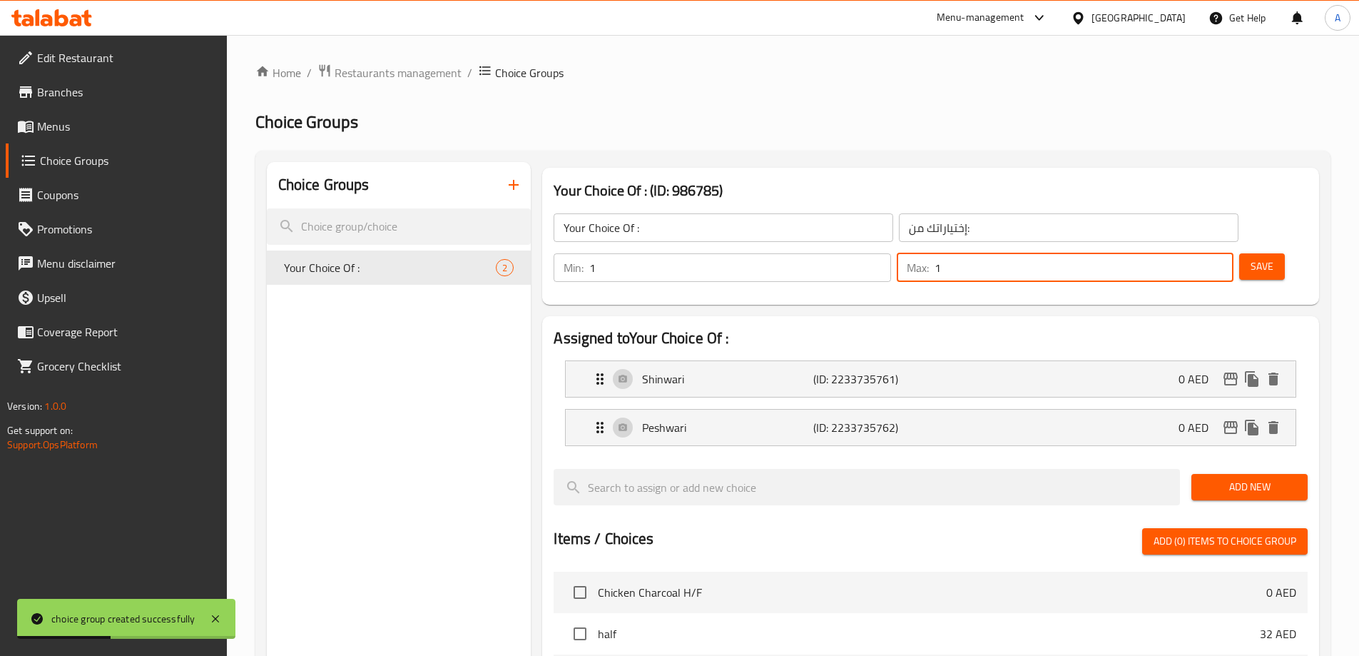
click at [1240, 253] on button "Save" at bounding box center [1263, 266] width 46 height 26
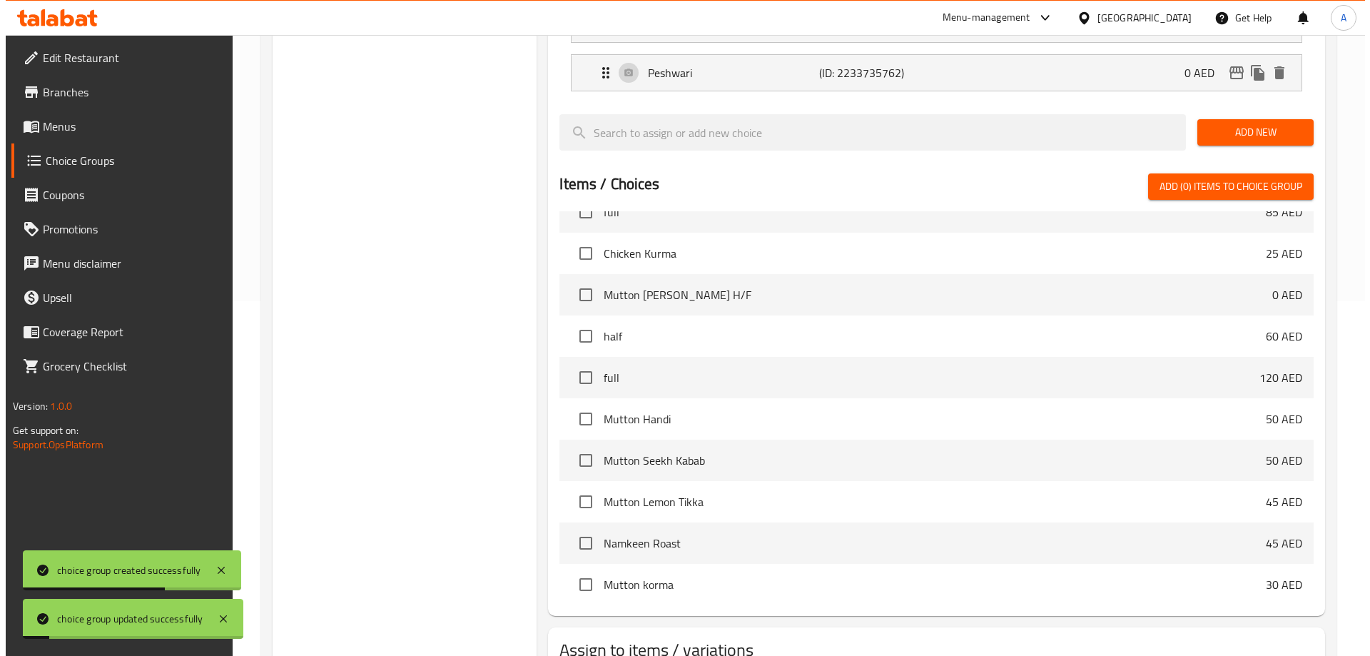
scroll to position [420, 0]
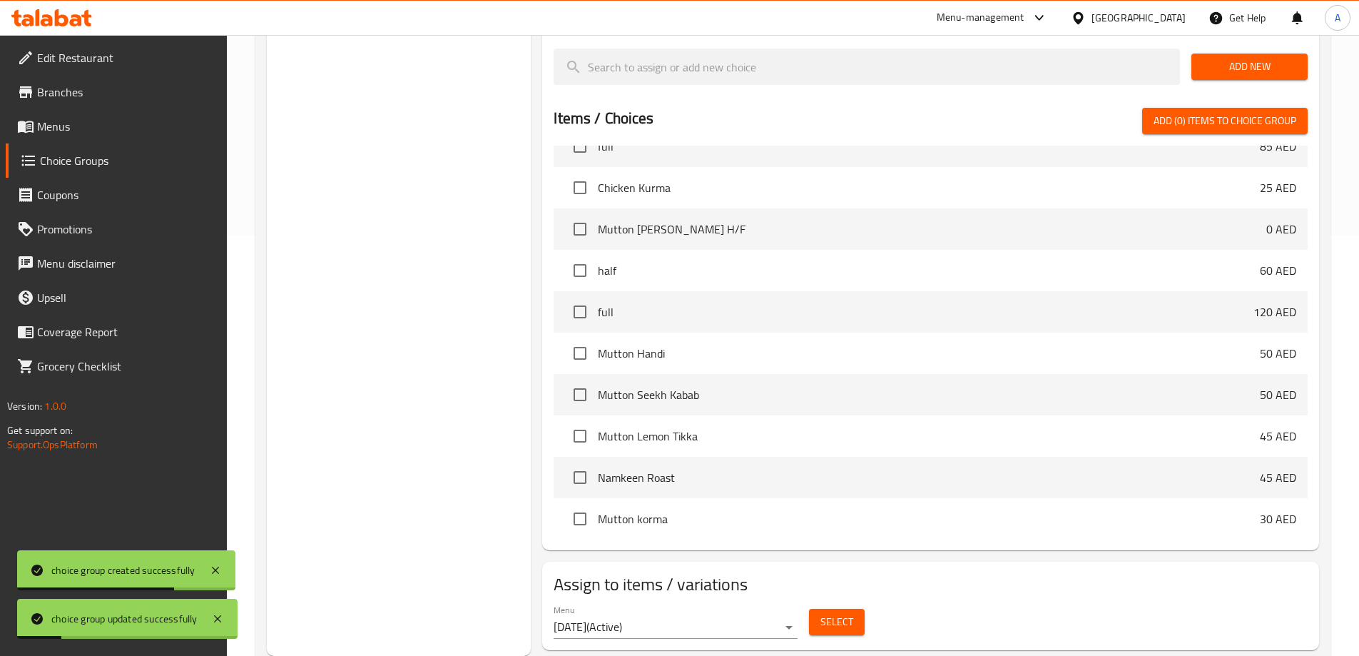
click at [863, 609] on button "Select" at bounding box center [837, 622] width 56 height 26
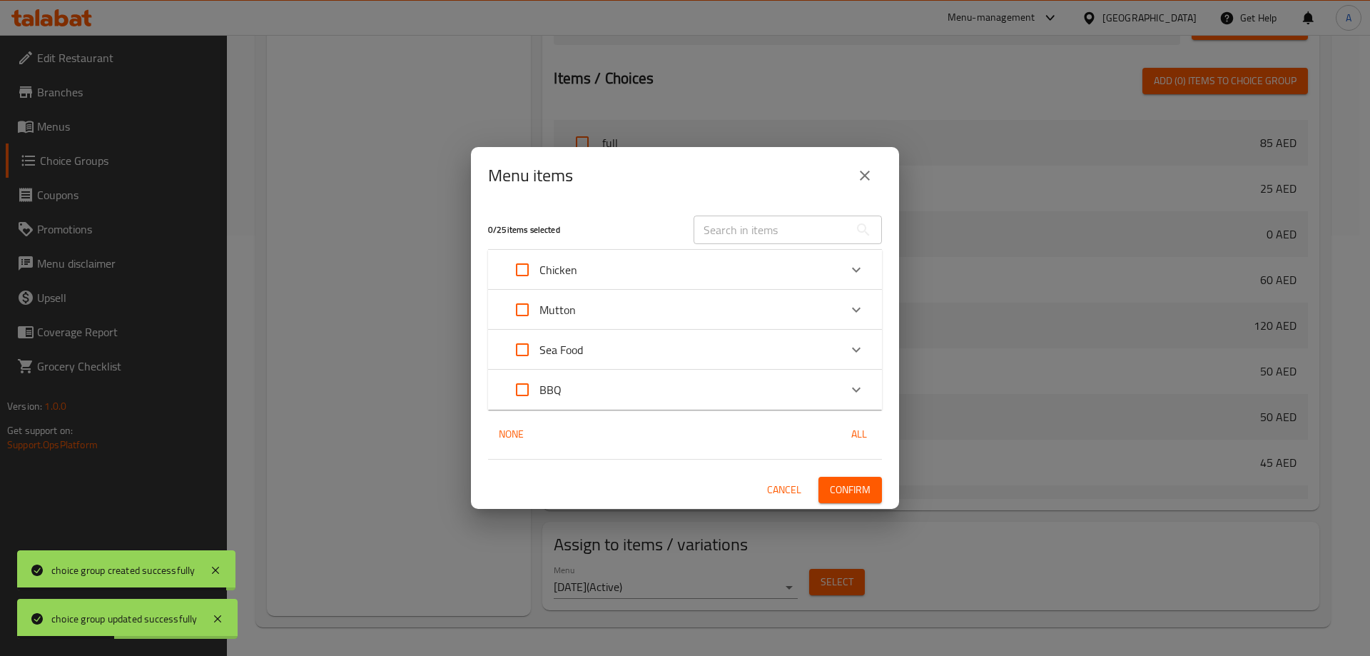
click at [649, 273] on div "Chicken" at bounding box center [672, 270] width 334 height 34
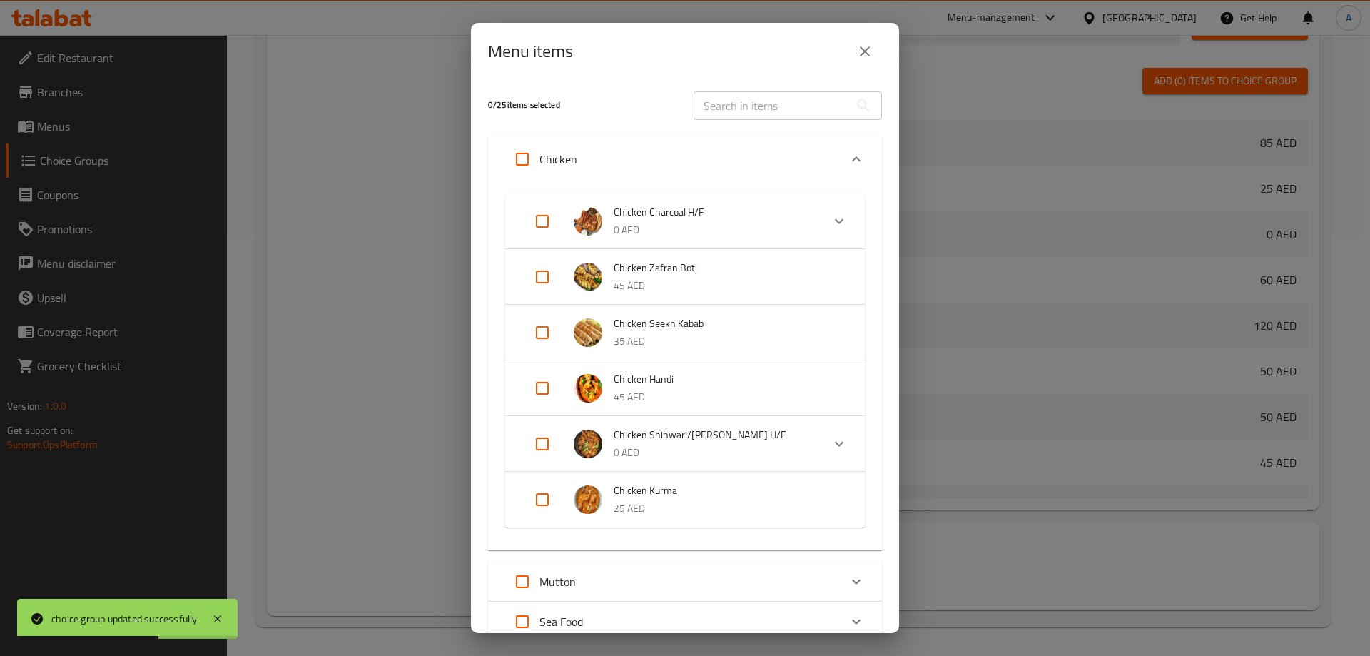
click at [546, 441] on input "Expand" at bounding box center [542, 444] width 34 height 34
checkbox input "true"
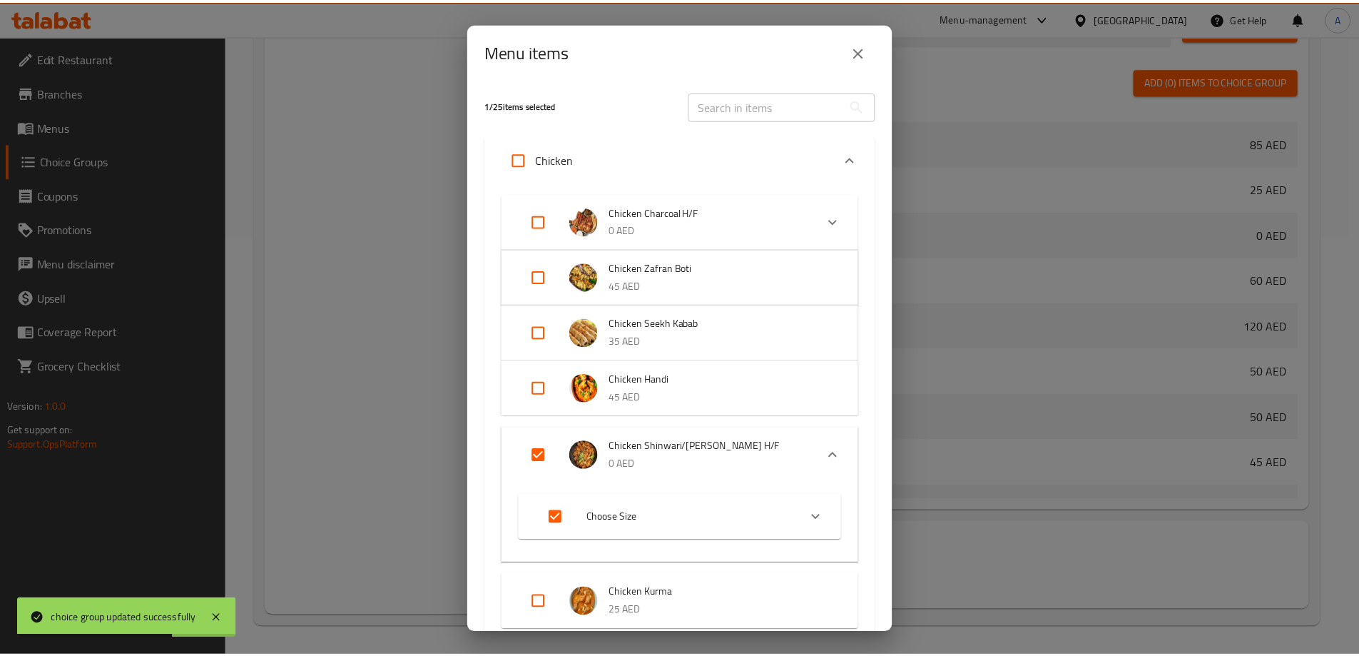
scroll to position [250, 0]
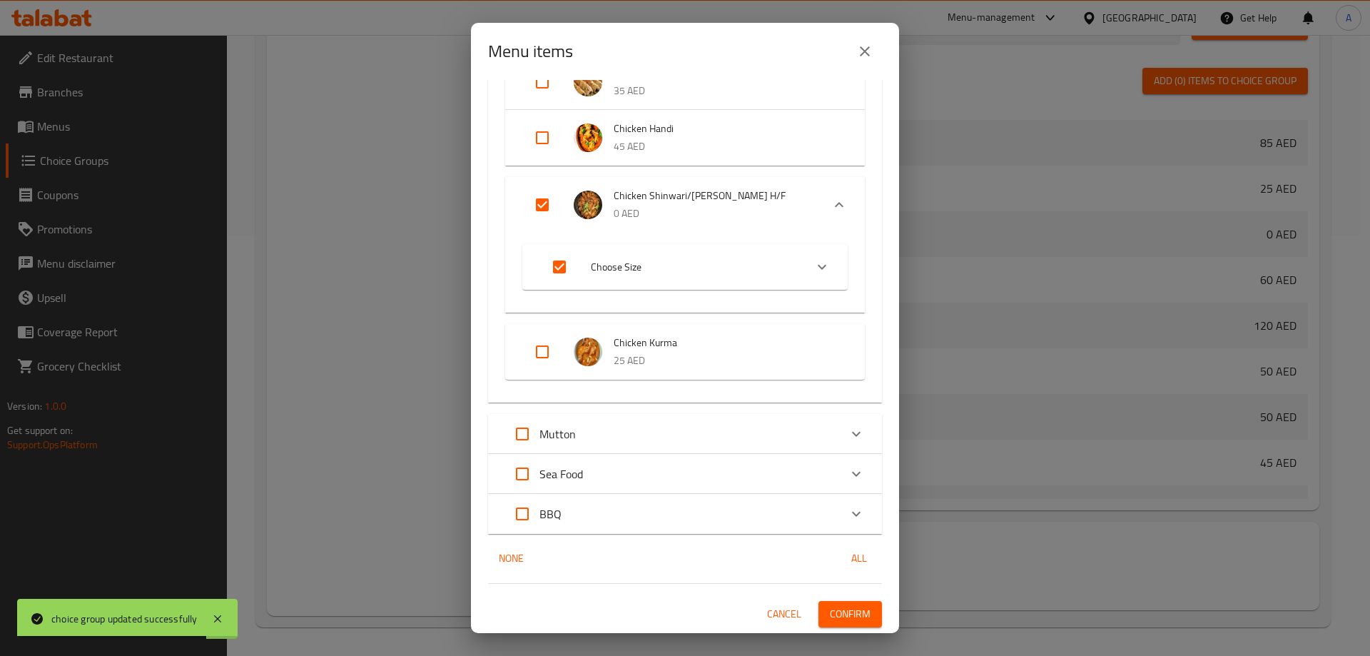
click at [838, 617] on span "Confirm" at bounding box center [850, 614] width 41 height 18
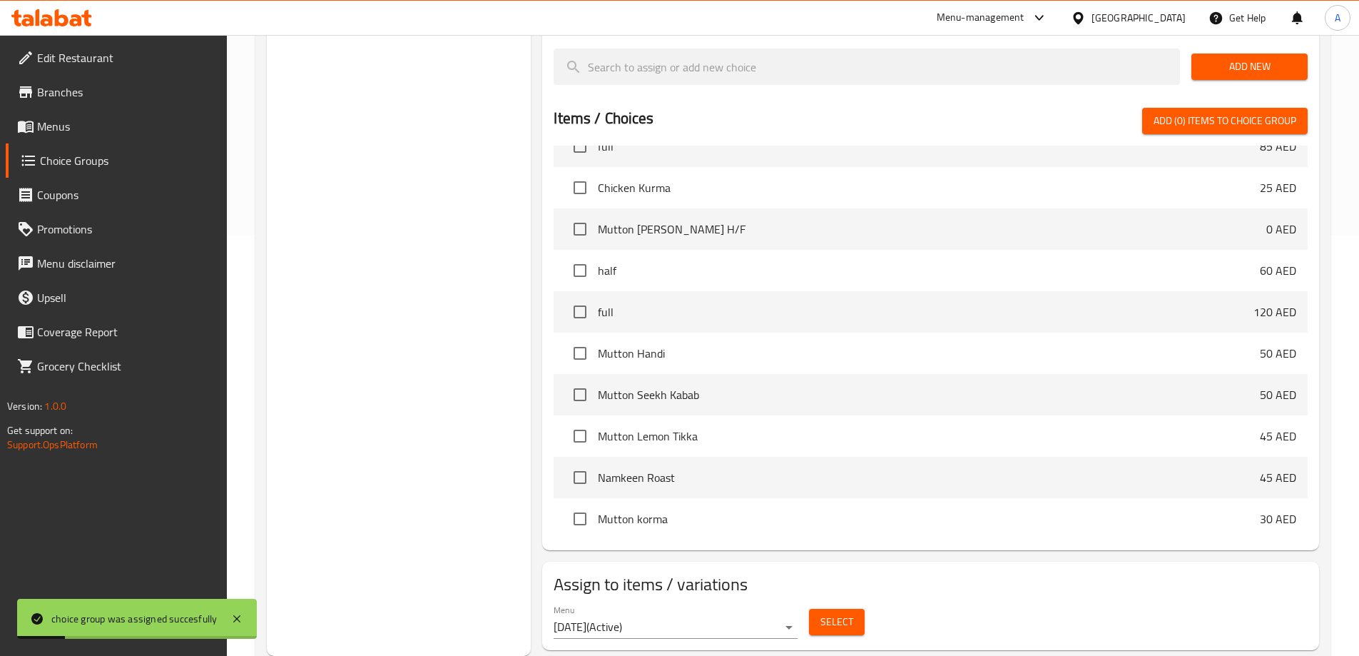
click at [51, 134] on span "Menus" at bounding box center [126, 126] width 178 height 17
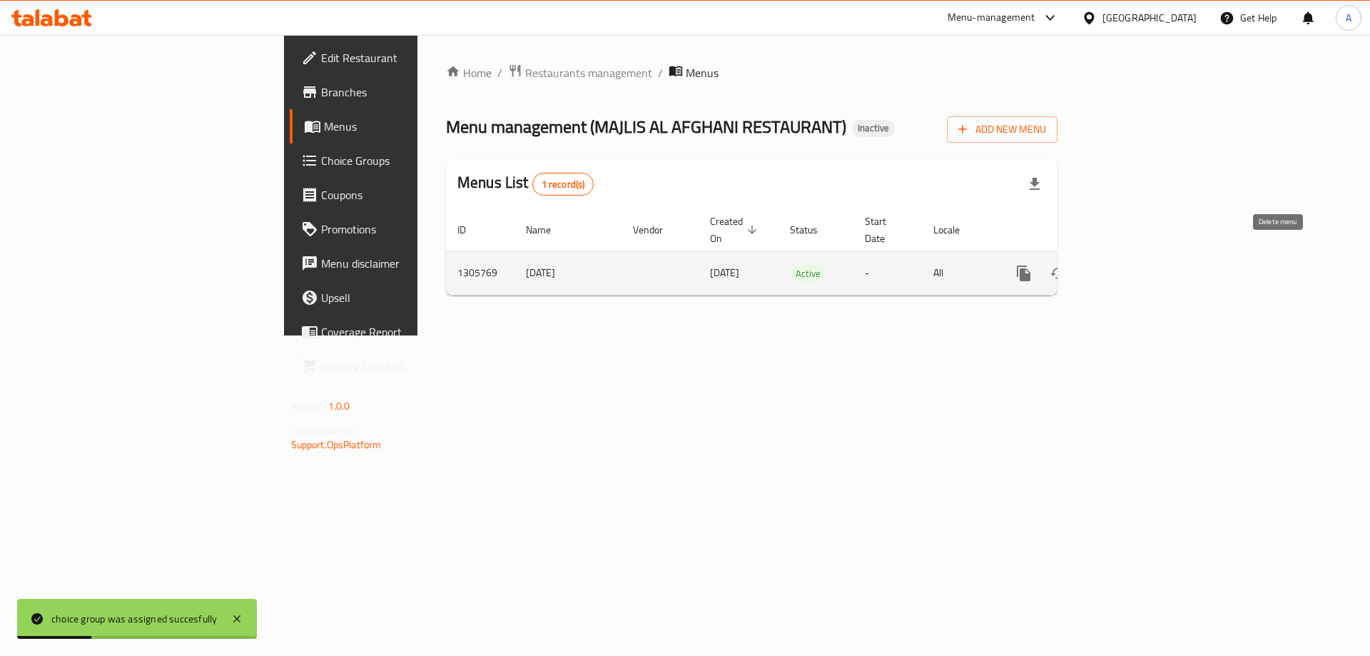
click at [1144, 256] on link "enhanced table" at bounding box center [1127, 273] width 34 height 34
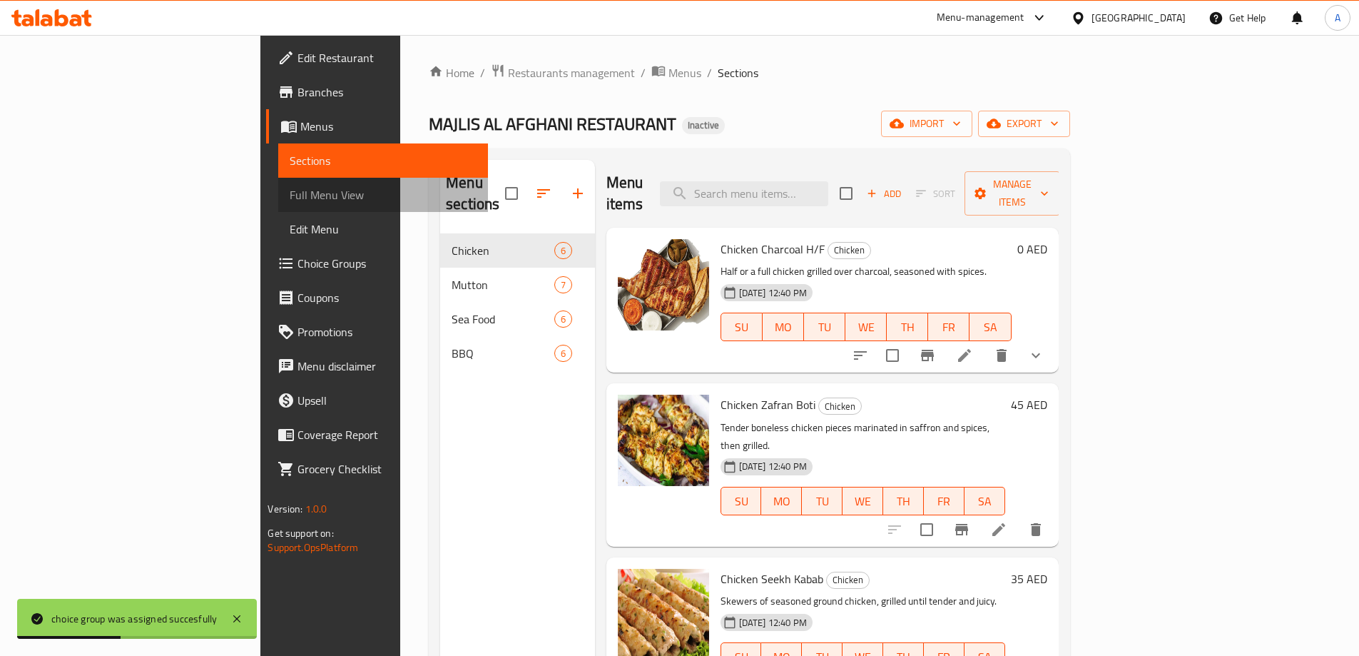
click at [278, 183] on link "Full Menu View" at bounding box center [382, 195] width 209 height 34
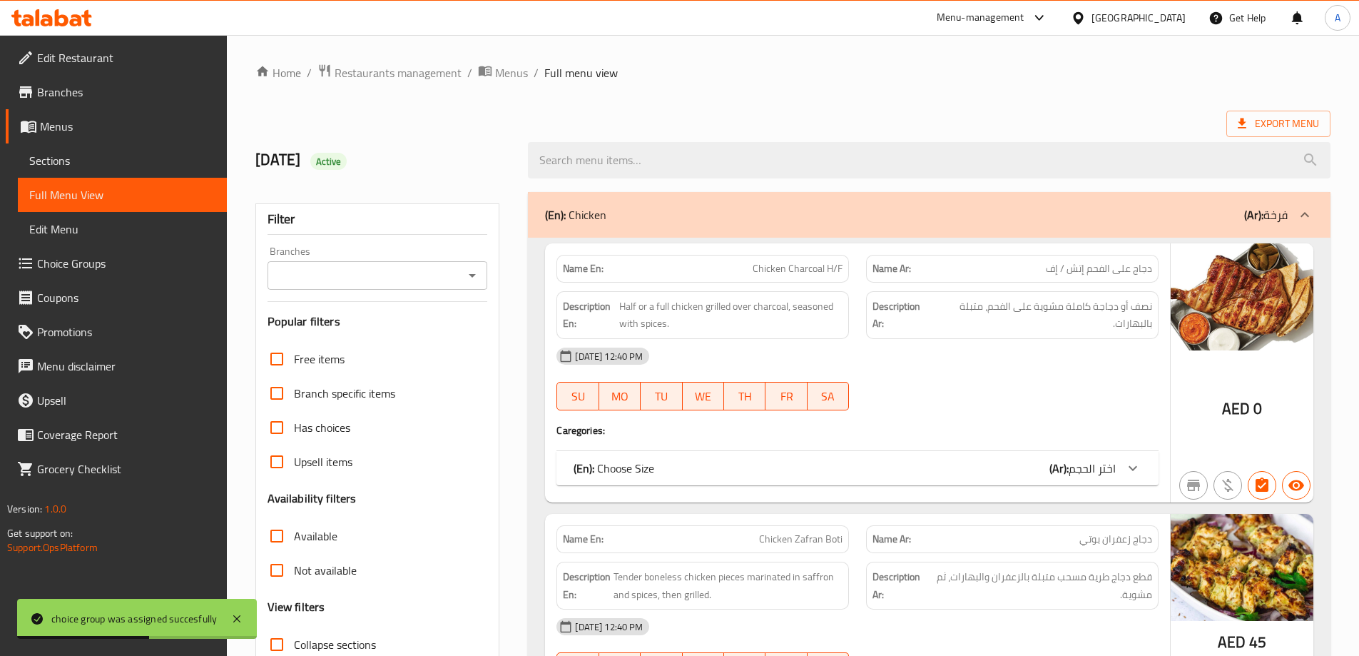
scroll to position [428, 0]
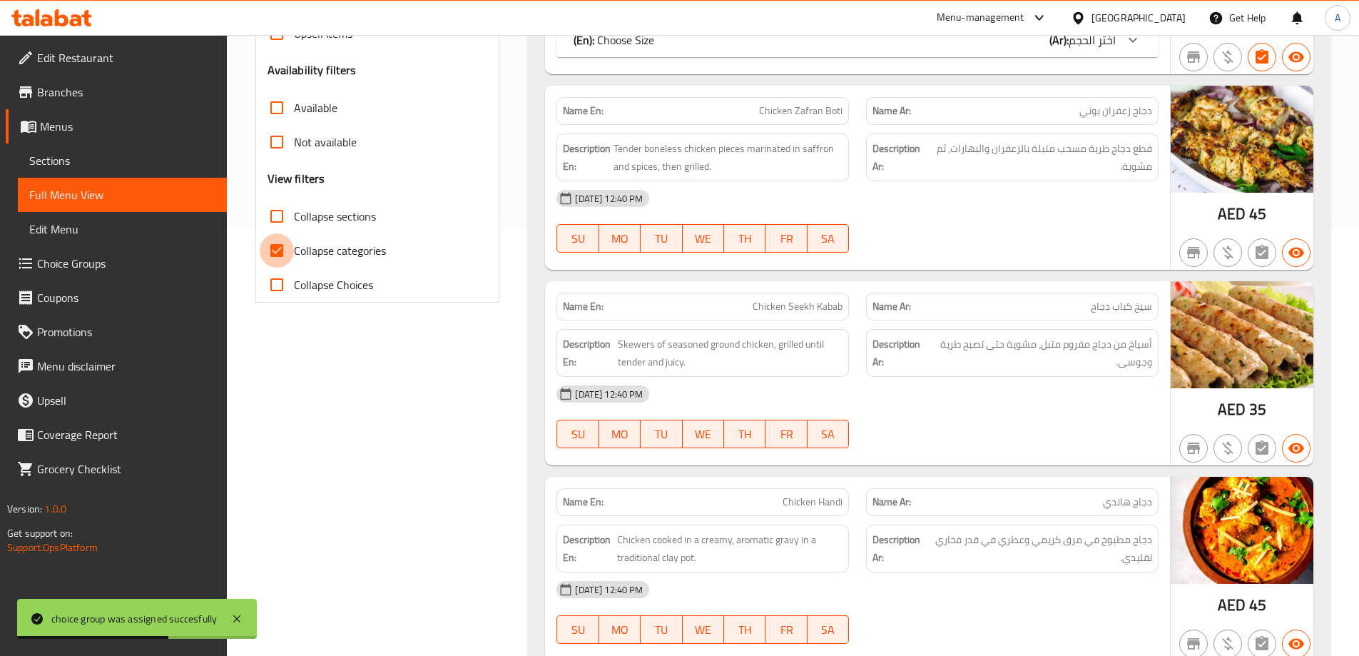
click at [290, 245] on input "Collapse categories" at bounding box center [277, 250] width 34 height 34
checkbox input "false"
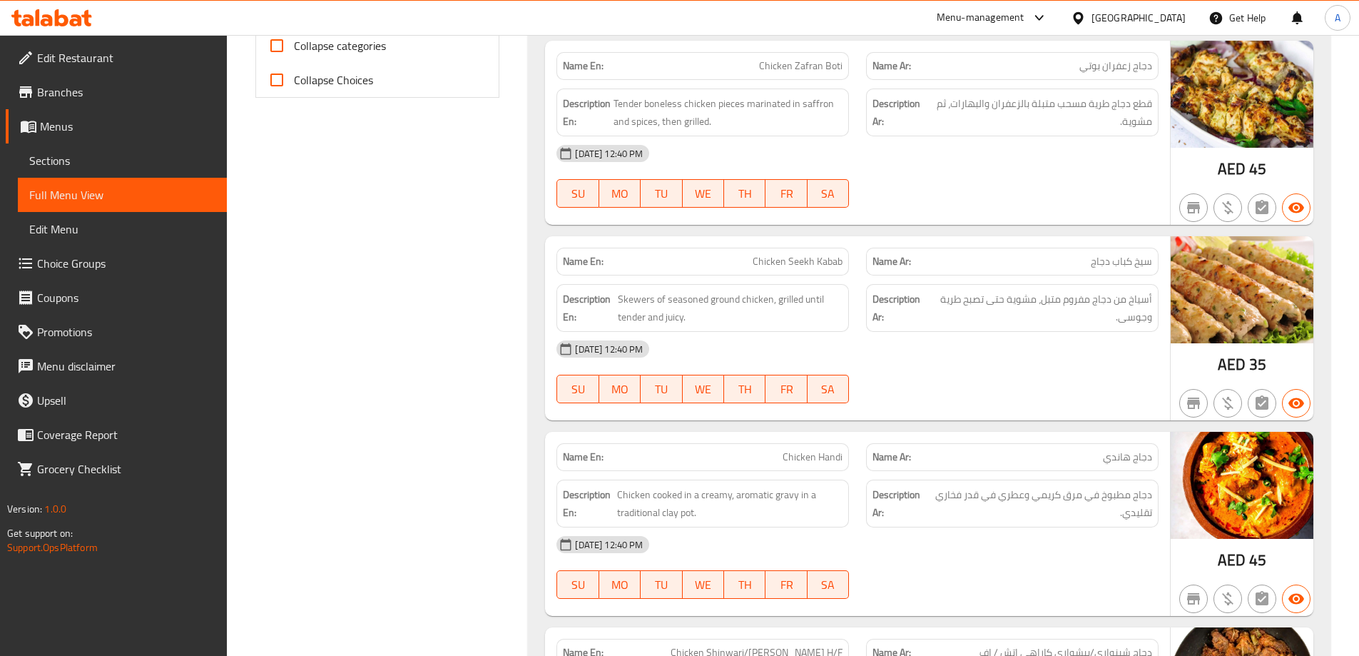
scroll to position [0, 0]
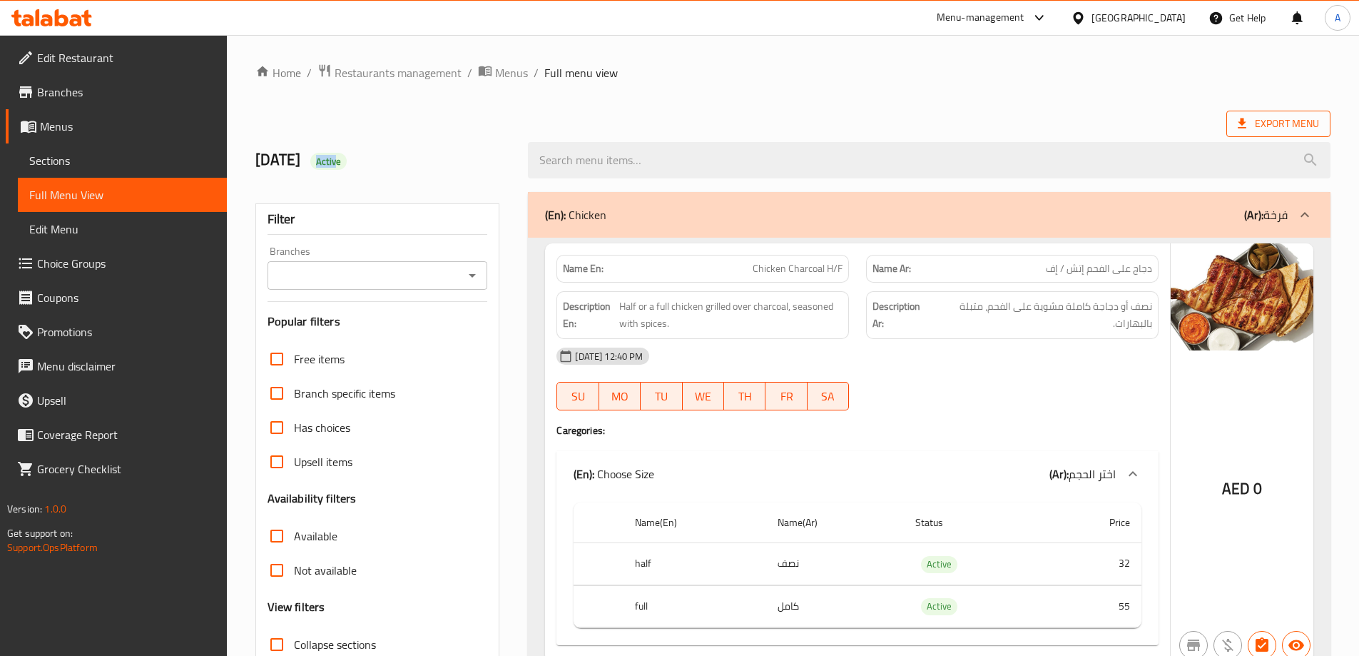
click at [1280, 121] on span "Export Menu" at bounding box center [1278, 124] width 81 height 18
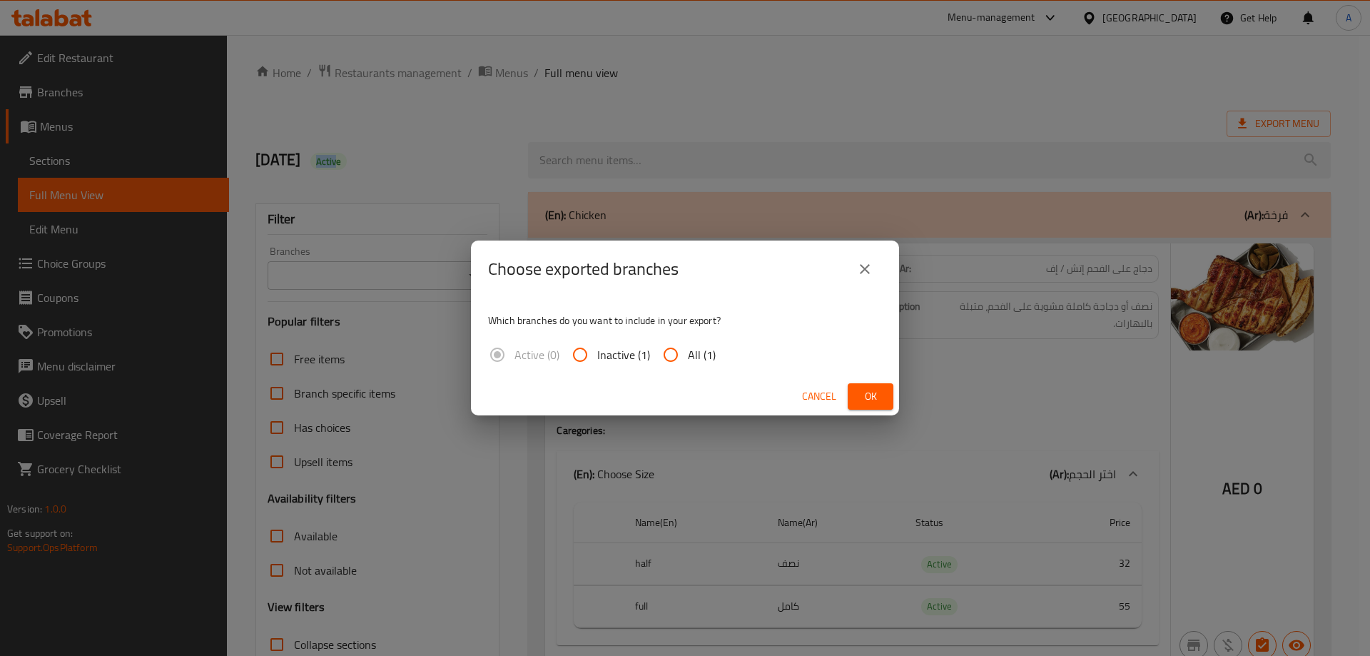
click at [686, 349] on input "All (1)" at bounding box center [671, 355] width 34 height 34
radio input "true"
click at [876, 393] on span "Ok" at bounding box center [870, 396] width 23 height 18
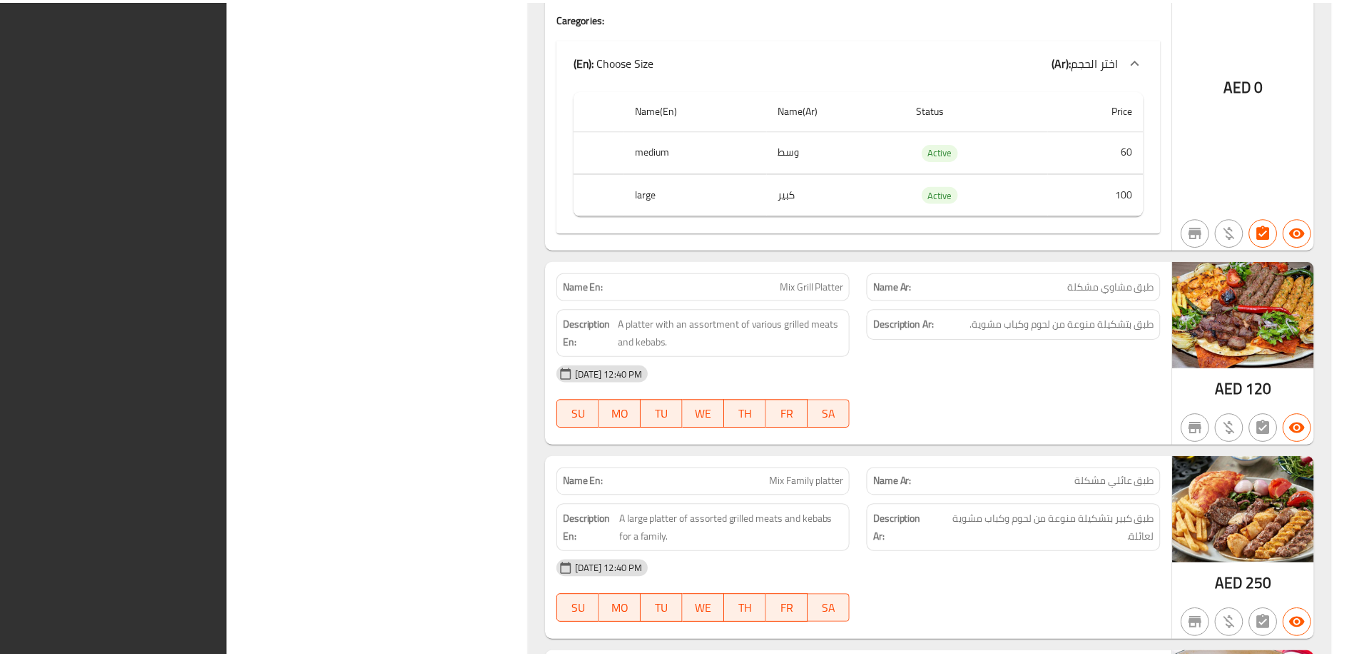
scroll to position [6604, 0]
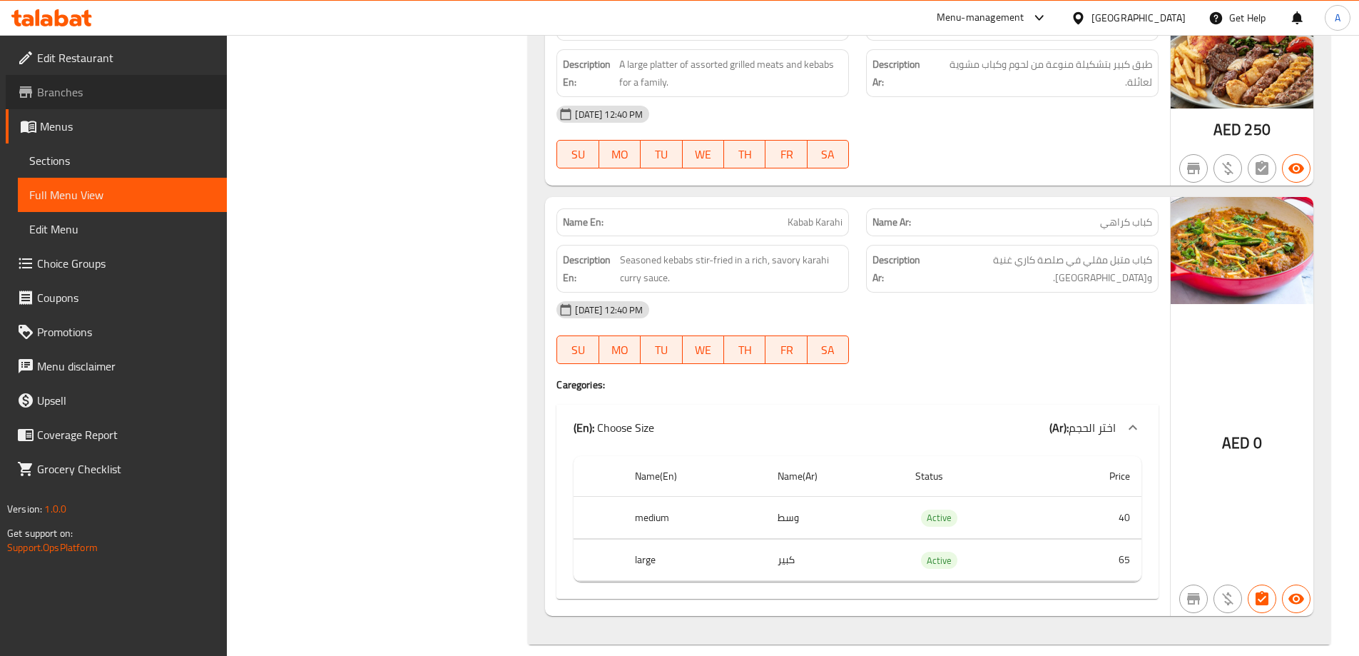
click at [66, 96] on span "Branches" at bounding box center [126, 91] width 178 height 17
